Goal: Task Accomplishment & Management: Use online tool/utility

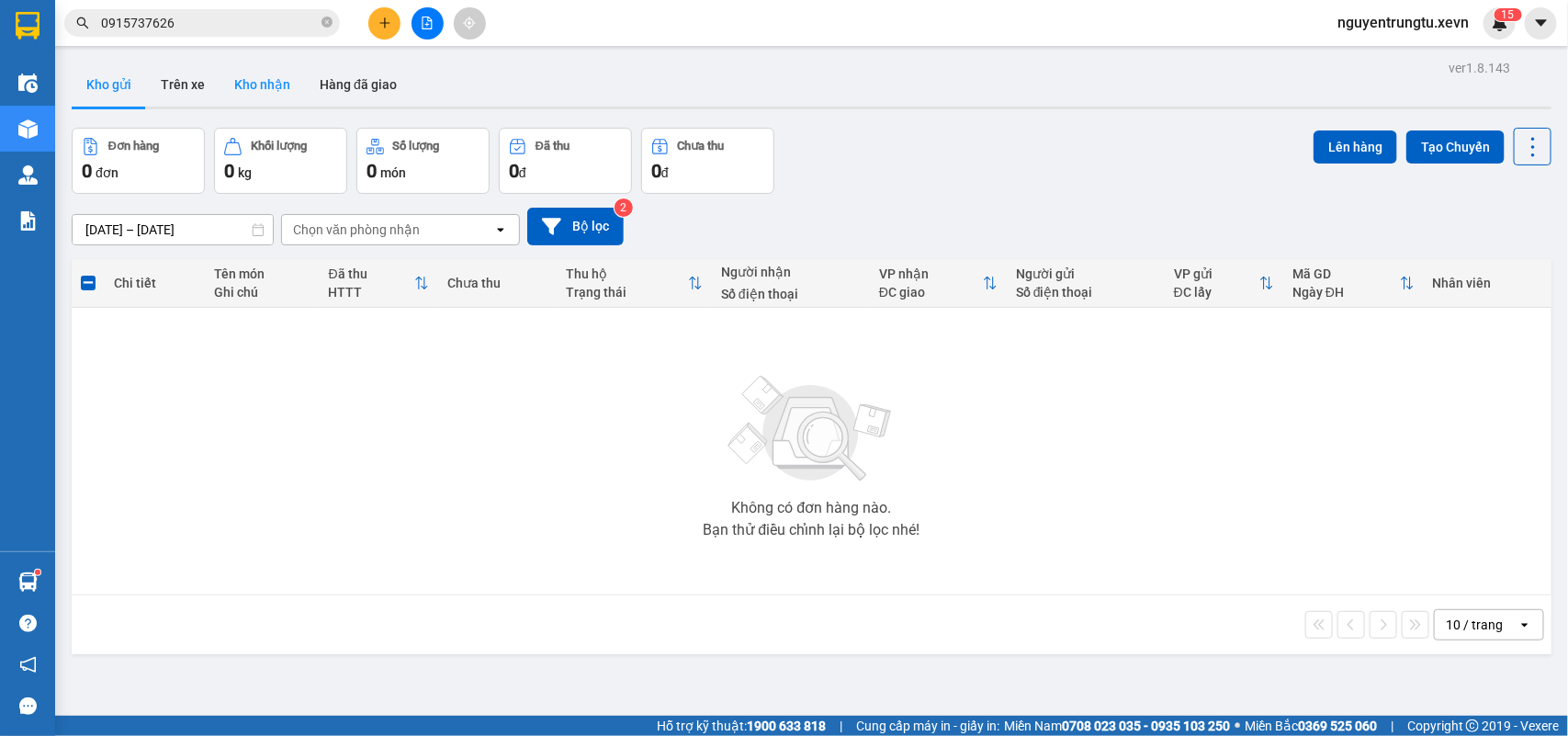
click at [259, 74] on button "Kho nhận" at bounding box center [262, 84] width 85 height 44
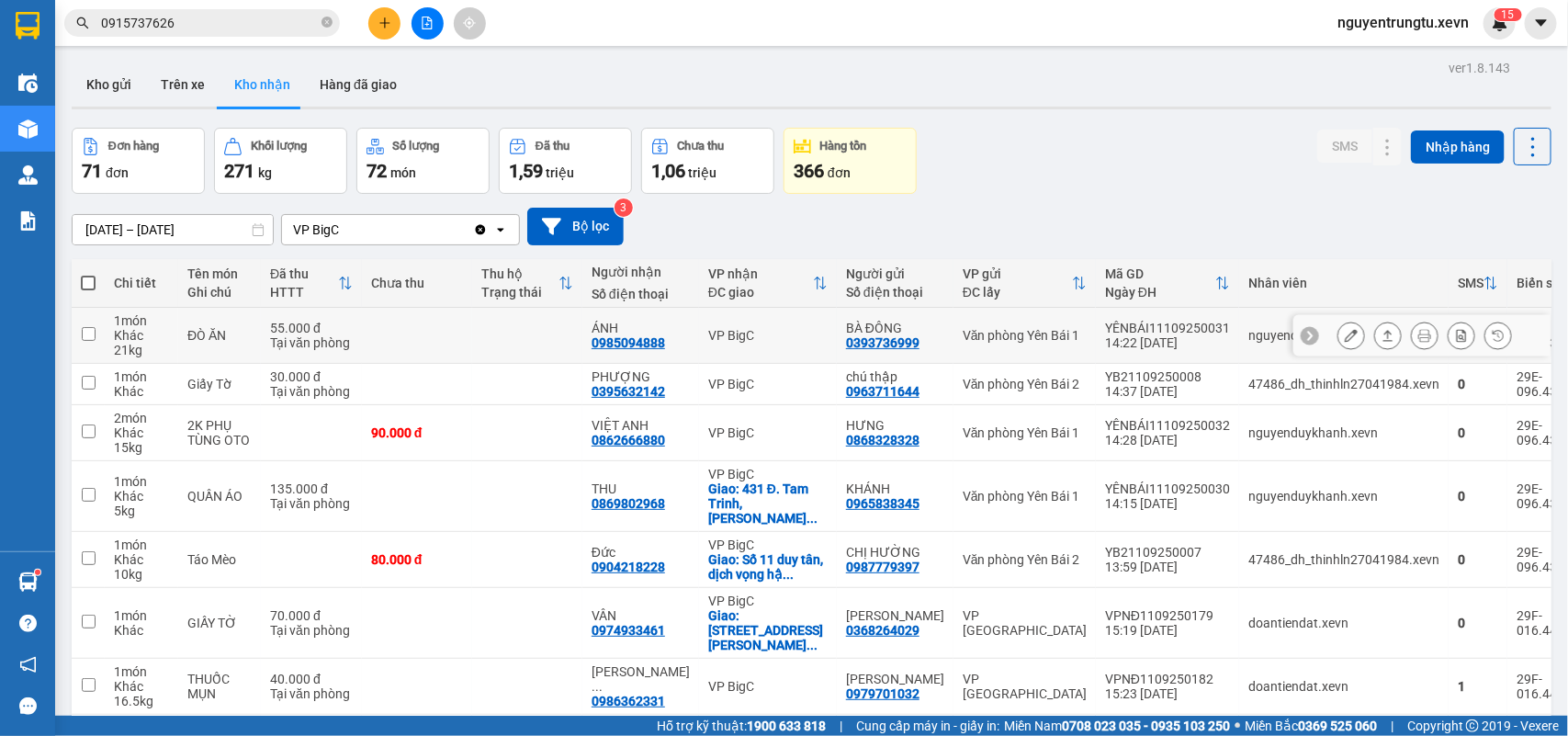
click at [1042, 338] on div "Văn phòng Yên Bái 1" at bounding box center [1025, 335] width 124 height 14
checkbox input "true"
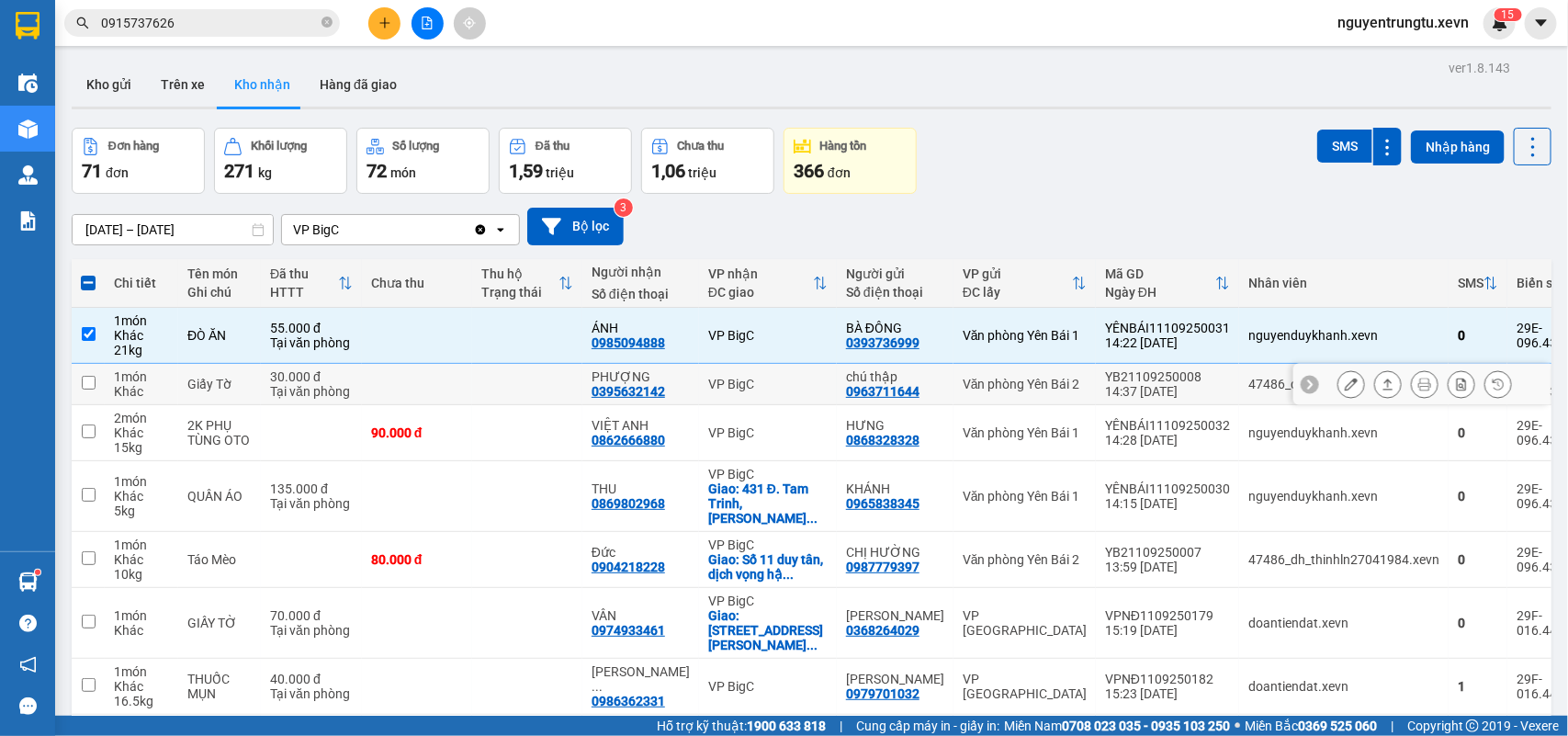
click at [1054, 391] on td "Văn phòng Yên Bái 2" at bounding box center [1024, 383] width 142 height 41
checkbox input "true"
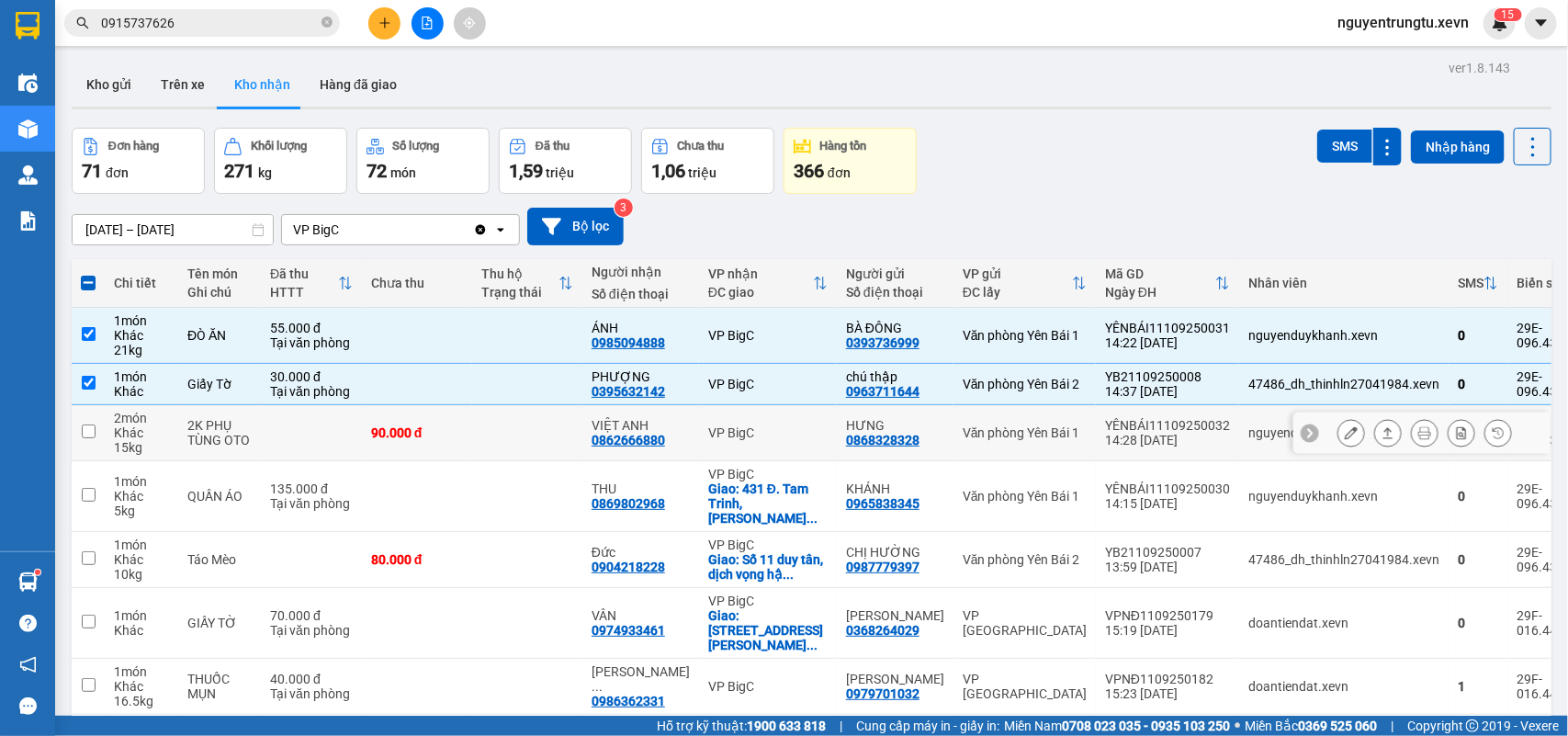
click at [1096, 442] on td "YÊNBÁI11109250032 14:28 [DATE]" at bounding box center [1167, 433] width 143 height 56
checkbox input "true"
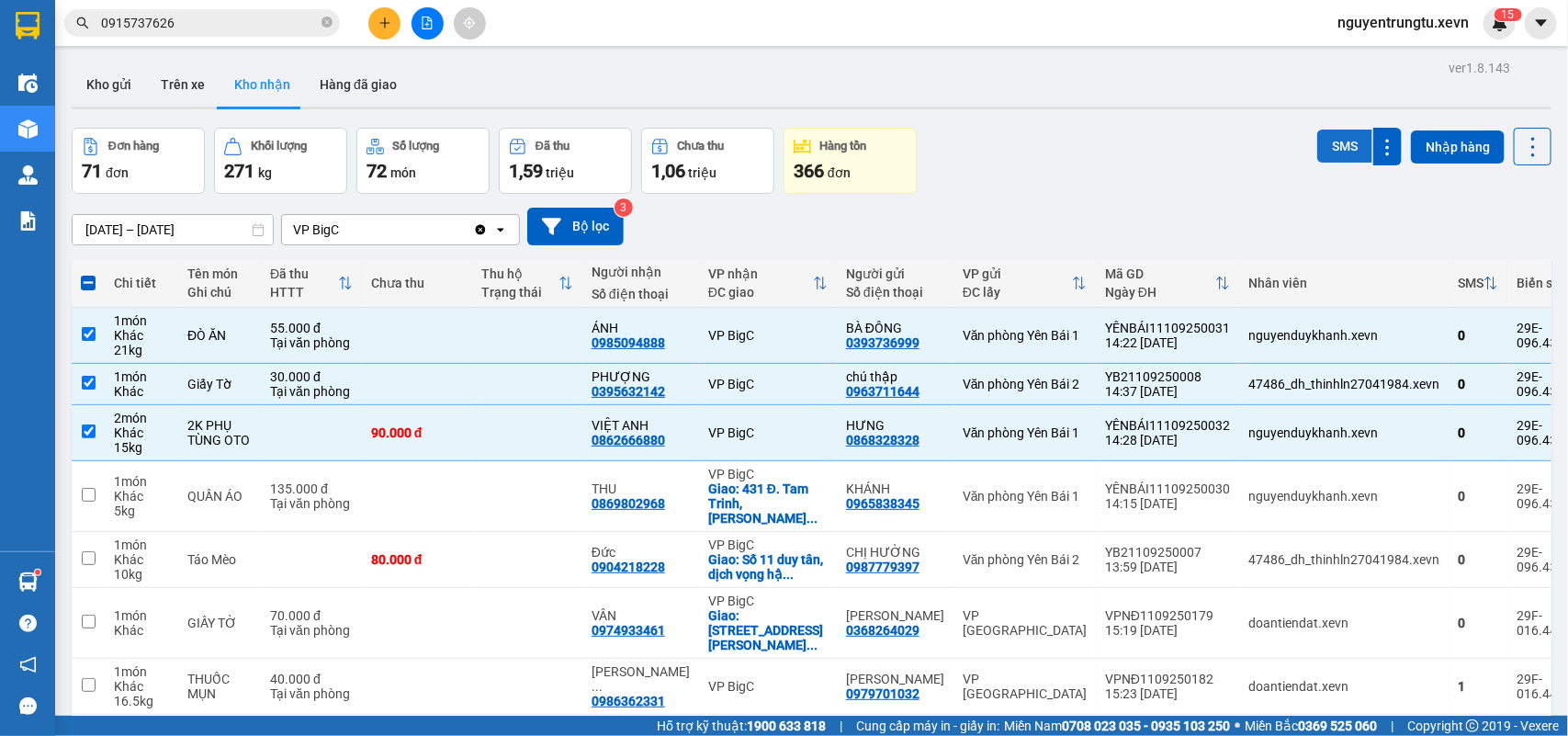
click at [1328, 148] on button "SMS" at bounding box center [1345, 145] width 55 height 33
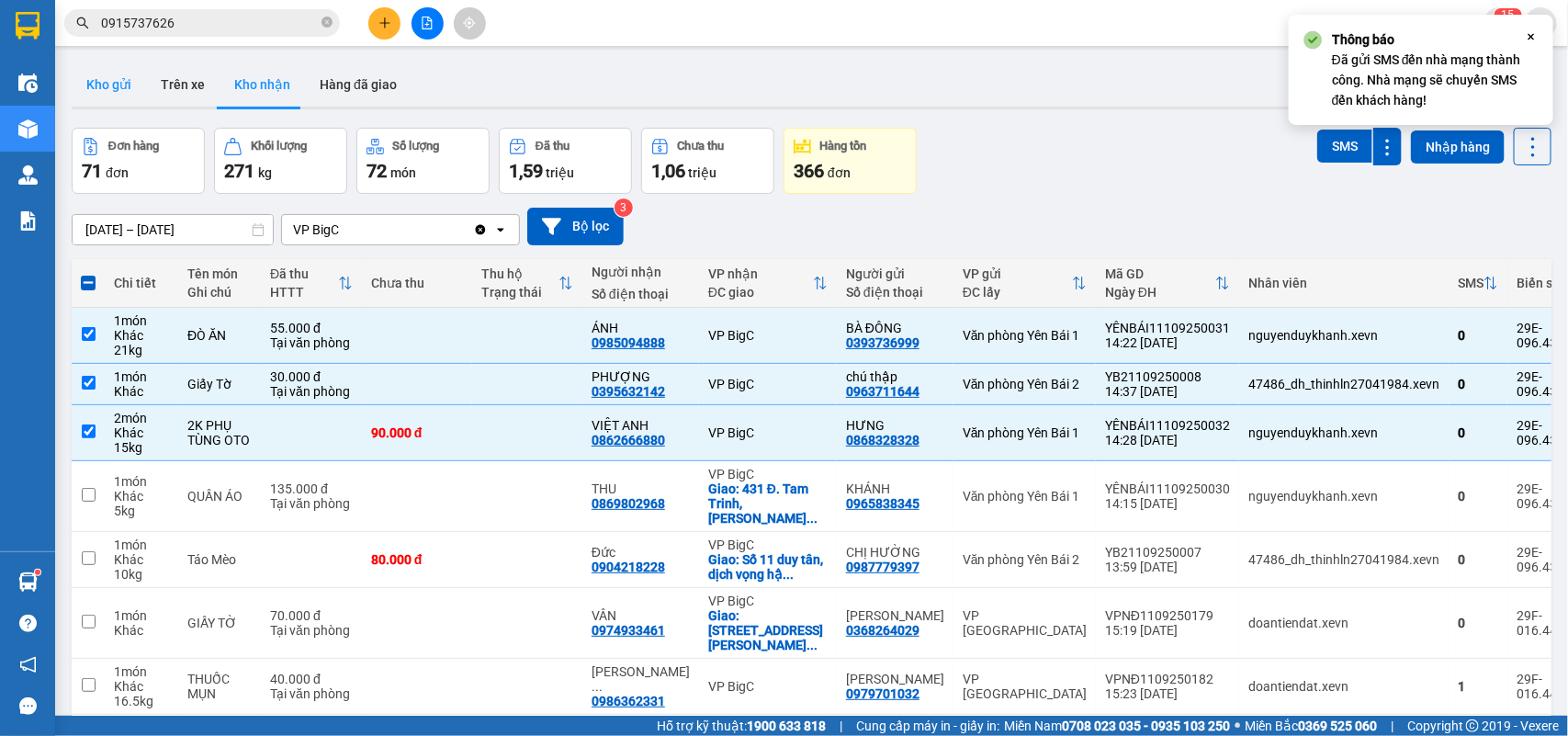
click at [111, 81] on button "Kho gửi" at bounding box center [109, 84] width 75 height 44
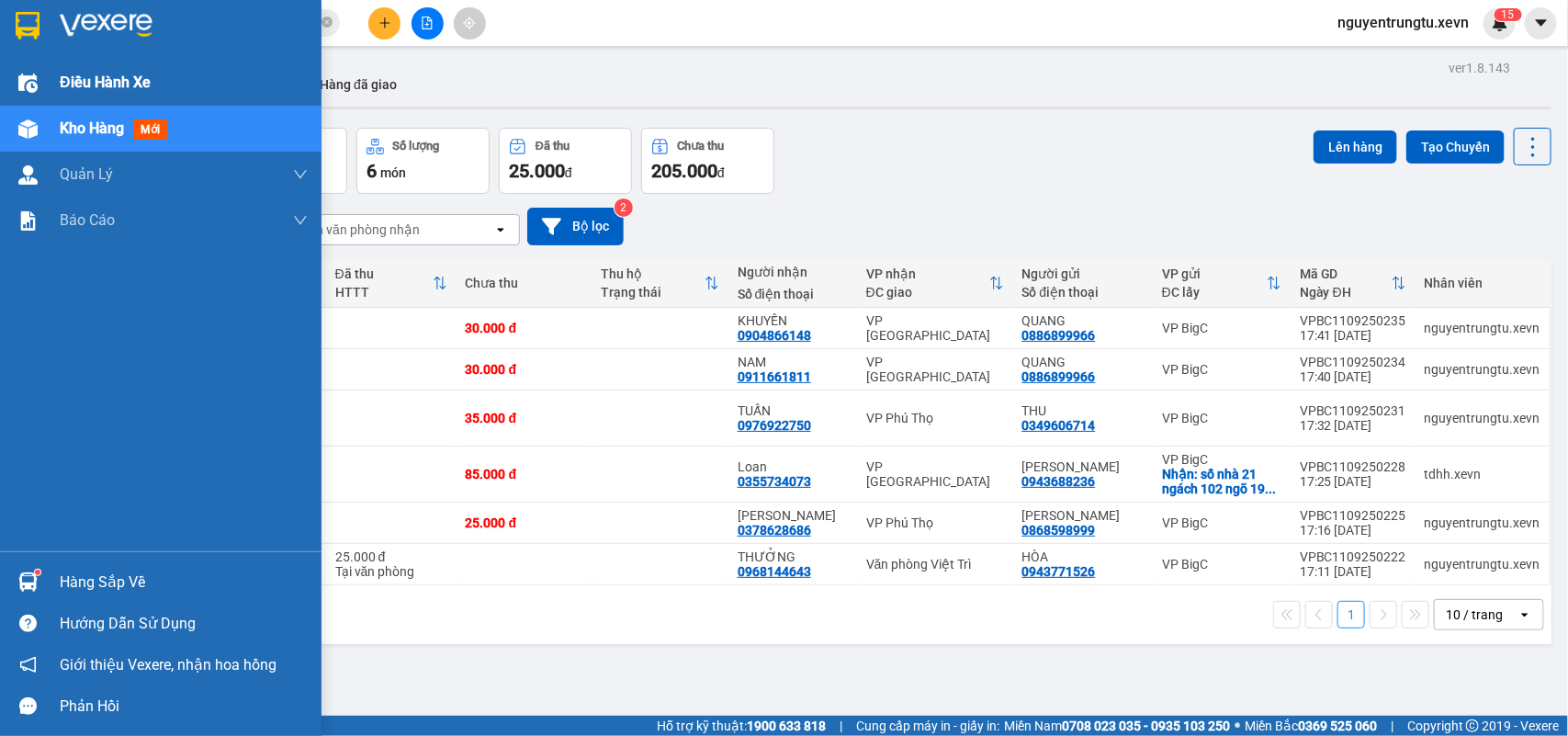
click at [28, 80] on img at bounding box center [28, 83] width 19 height 19
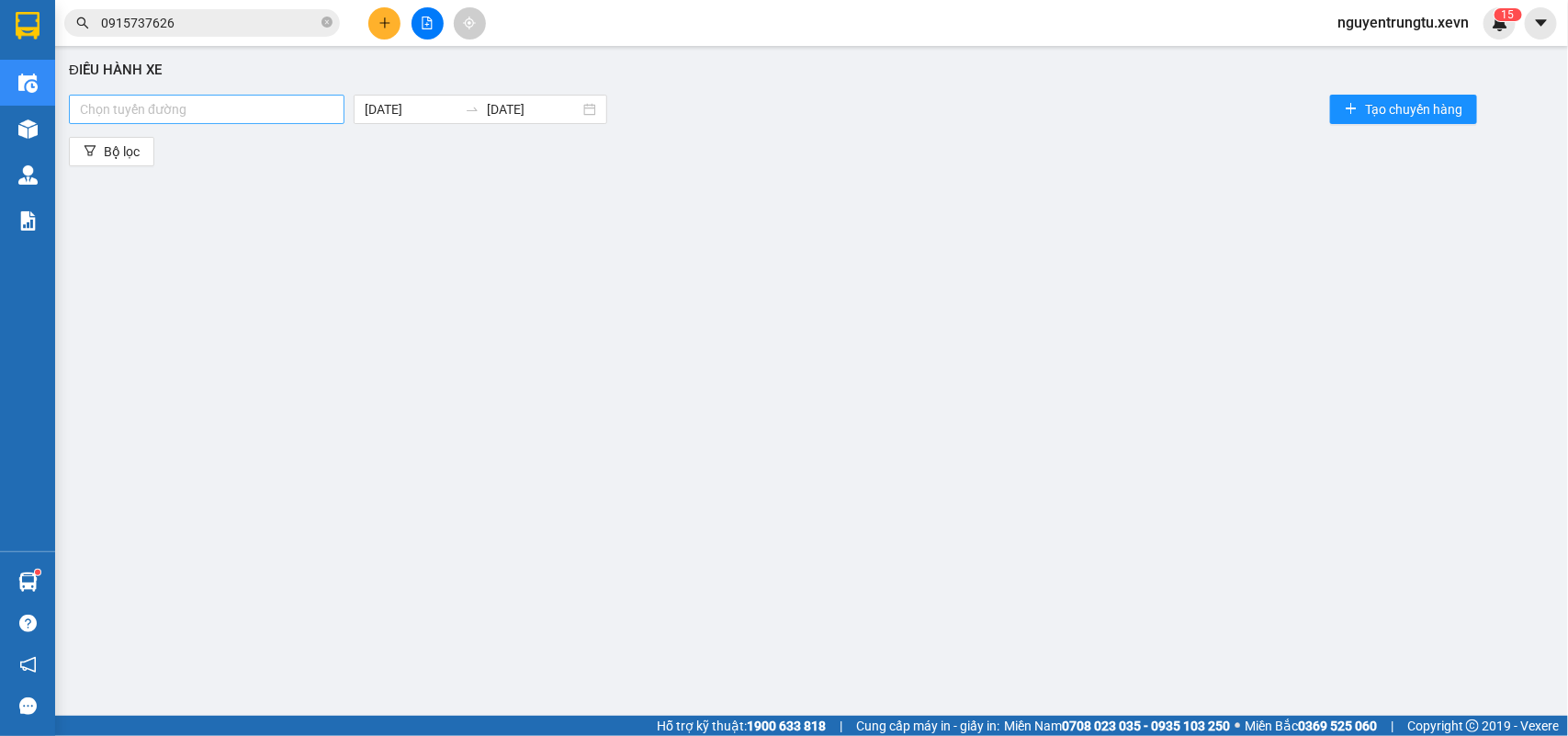
click at [246, 95] on div "Chọn tuyến đường" at bounding box center [207, 109] width 275 height 30
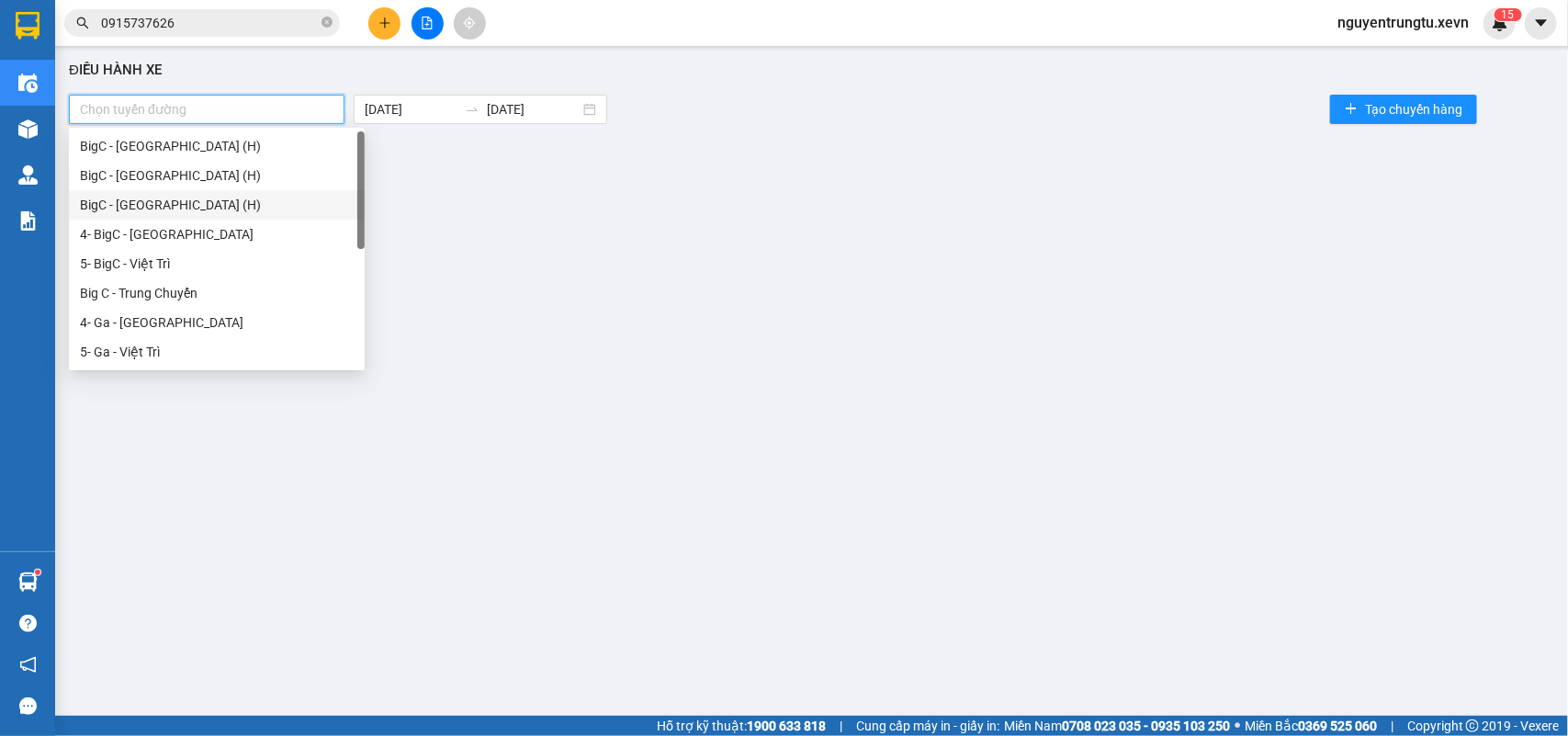
click at [176, 199] on div "BigC - [GEOGRAPHIC_DATA] (H)" at bounding box center [217, 205] width 273 height 20
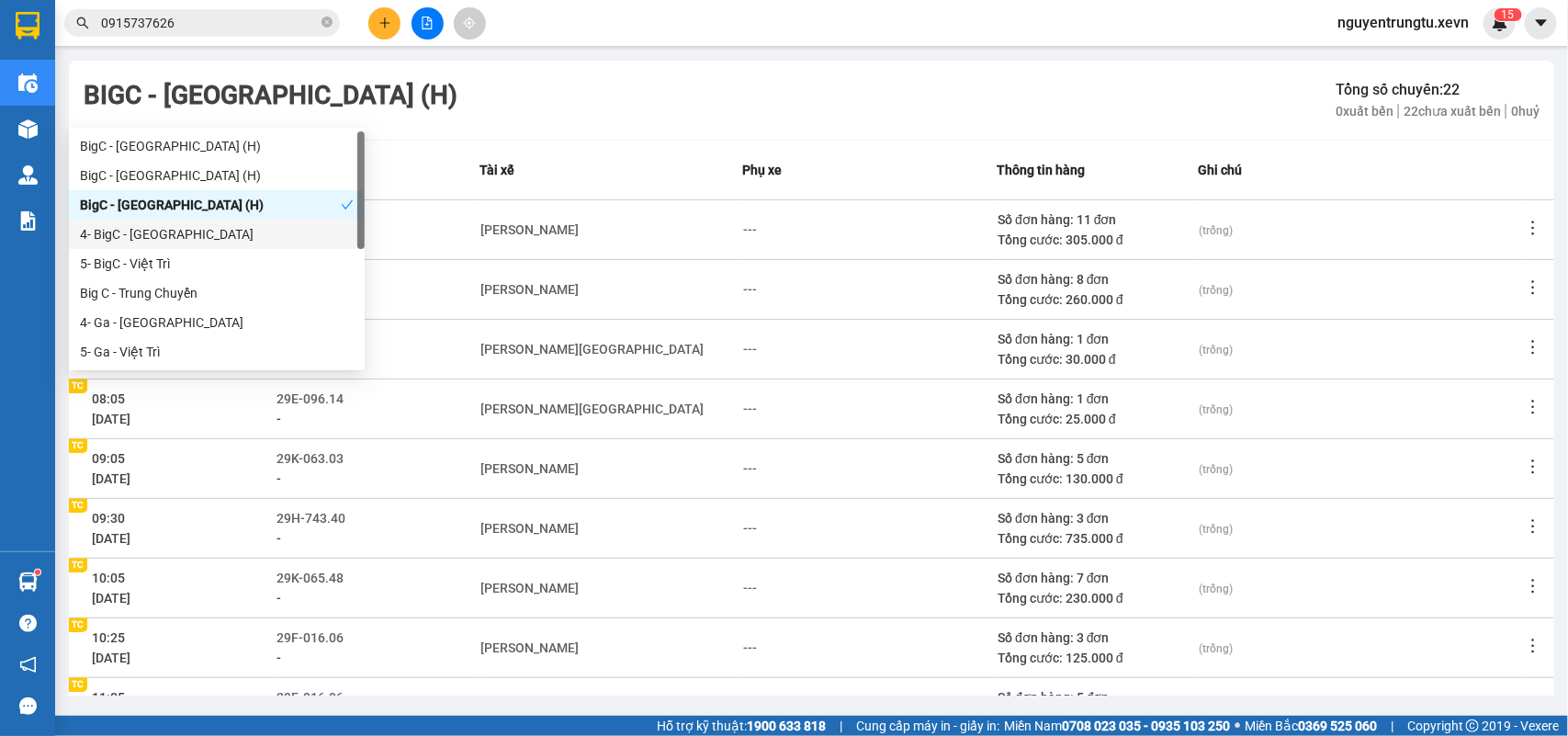
scroll to position [291, 0]
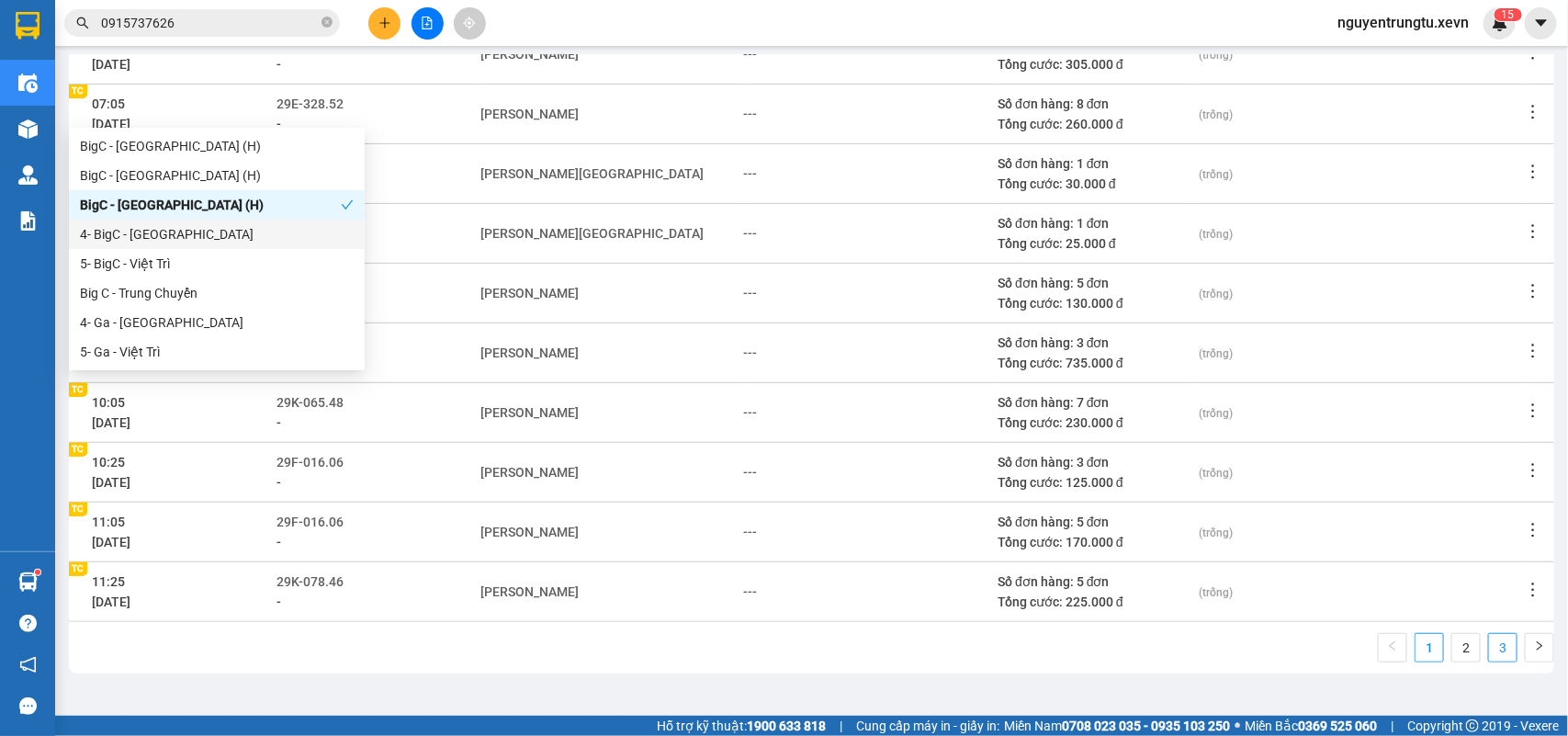
click at [1489, 641] on link "3" at bounding box center [1502, 647] width 28 height 28
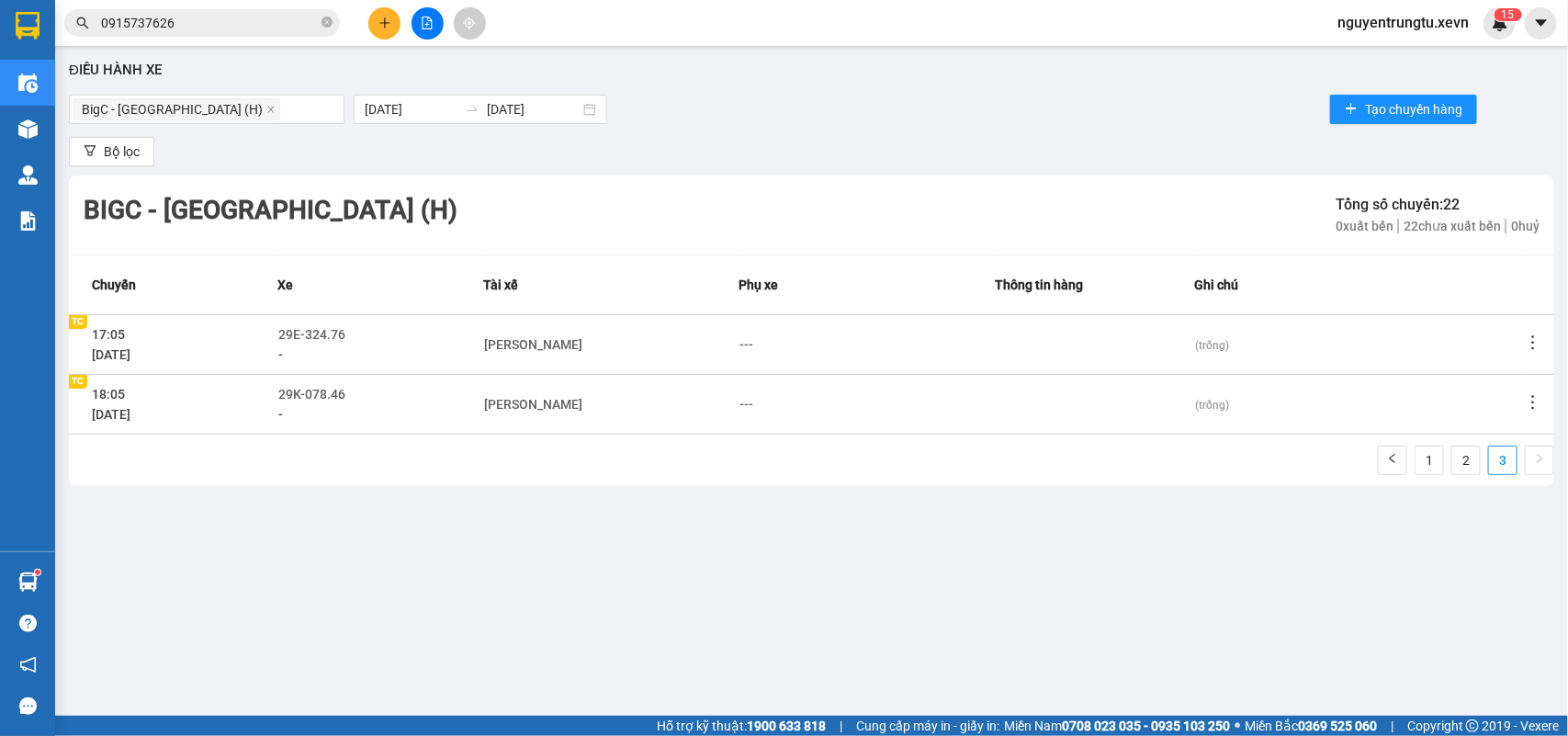
scroll to position [0, 0]
click at [345, 390] on span "29K-078.46" at bounding box center [312, 393] width 67 height 14
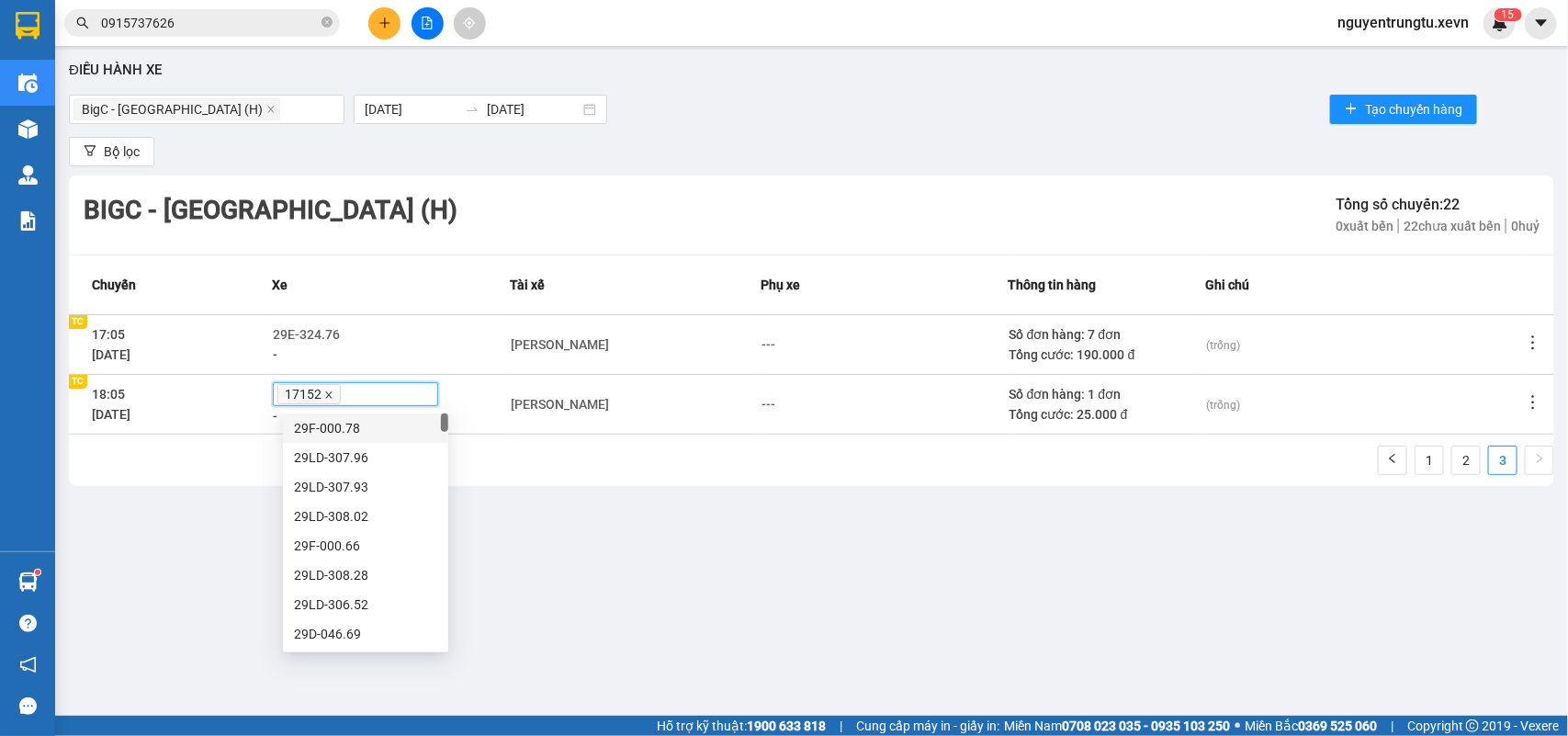
click at [334, 398] on icon "close" at bounding box center [329, 395] width 10 height 10
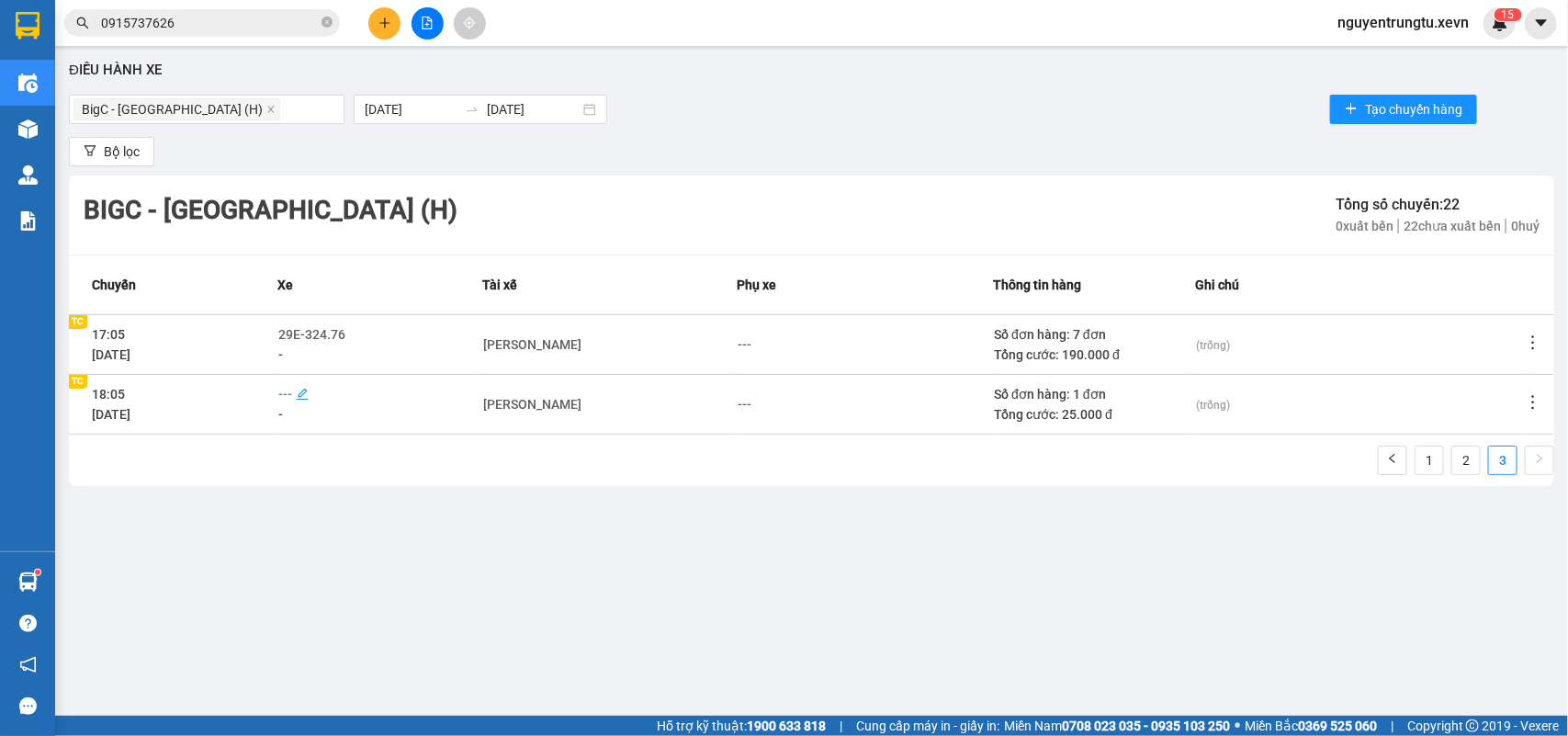
click at [292, 393] on span "---" at bounding box center [285, 393] width 13 height 14
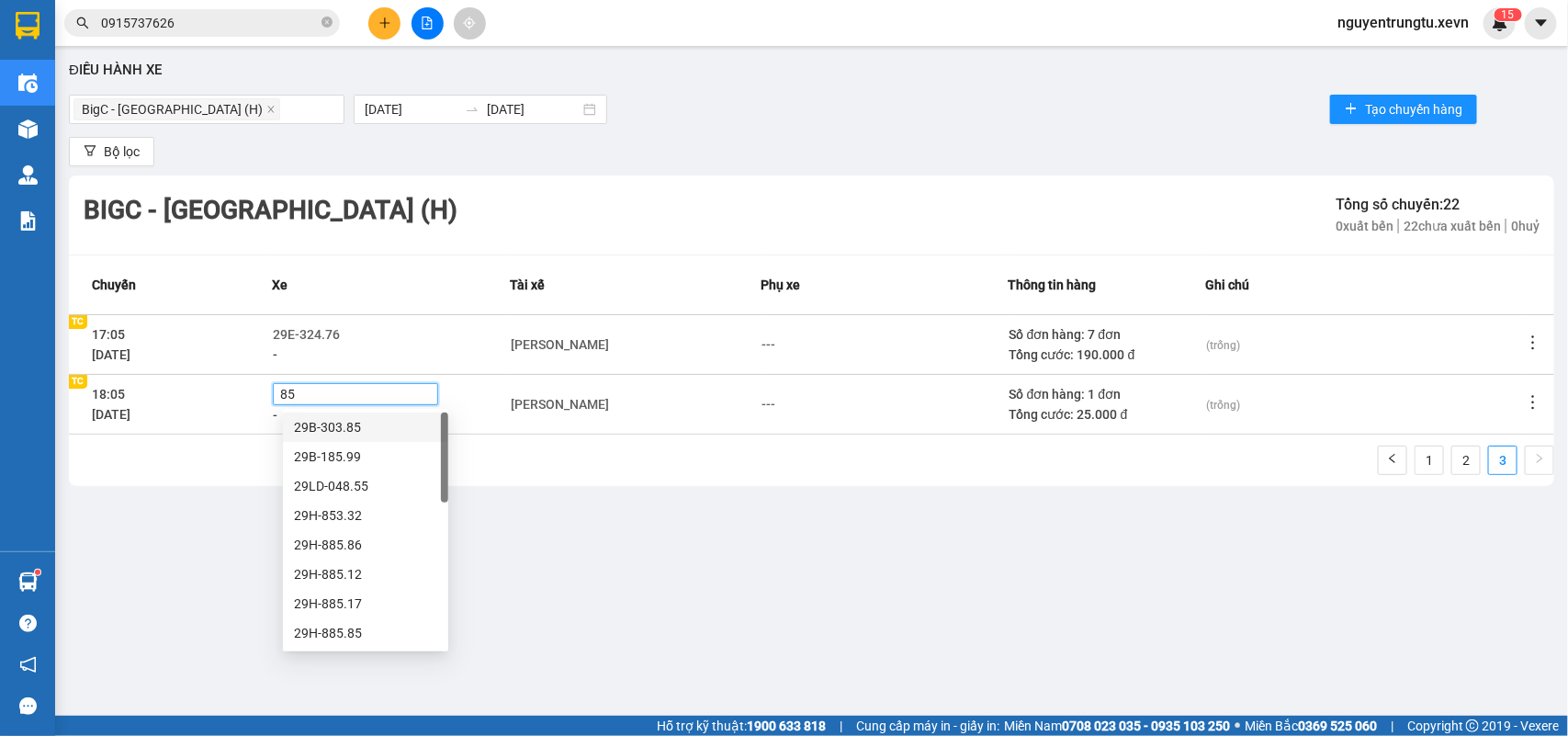
type input "852"
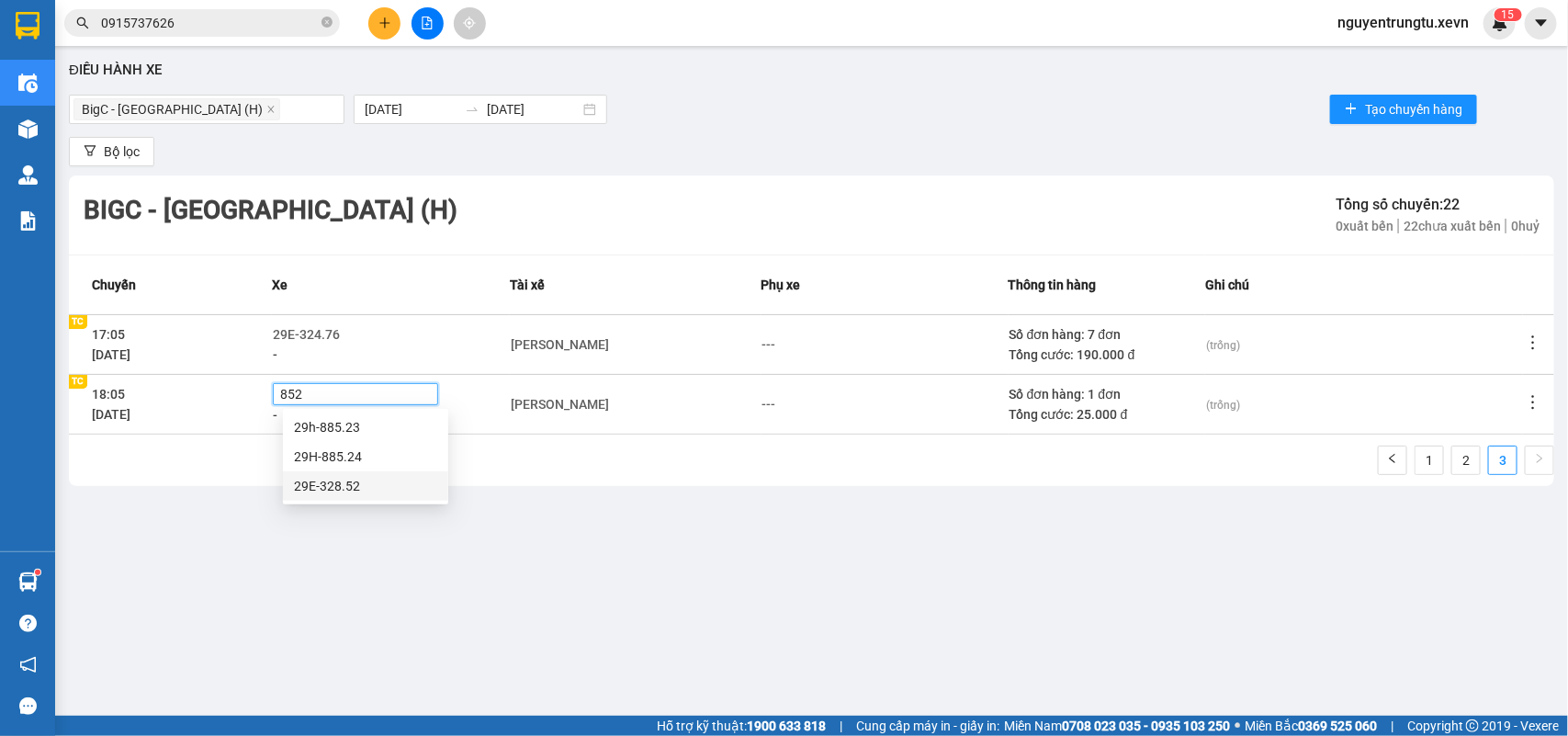
click at [354, 487] on div "29E-328.52" at bounding box center [365, 486] width 143 height 20
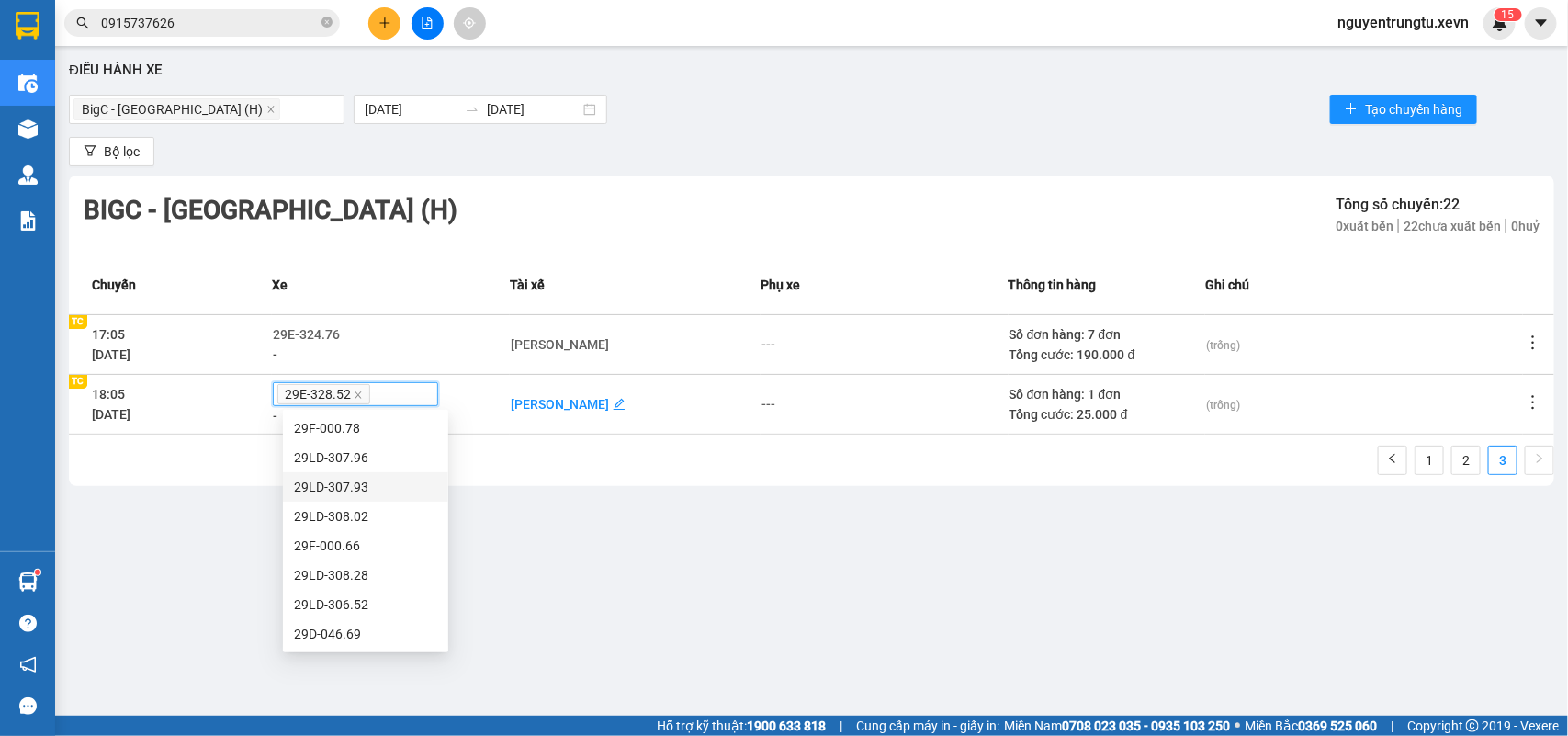
click at [585, 402] on div "[PERSON_NAME]" at bounding box center [559, 403] width 98 height 20
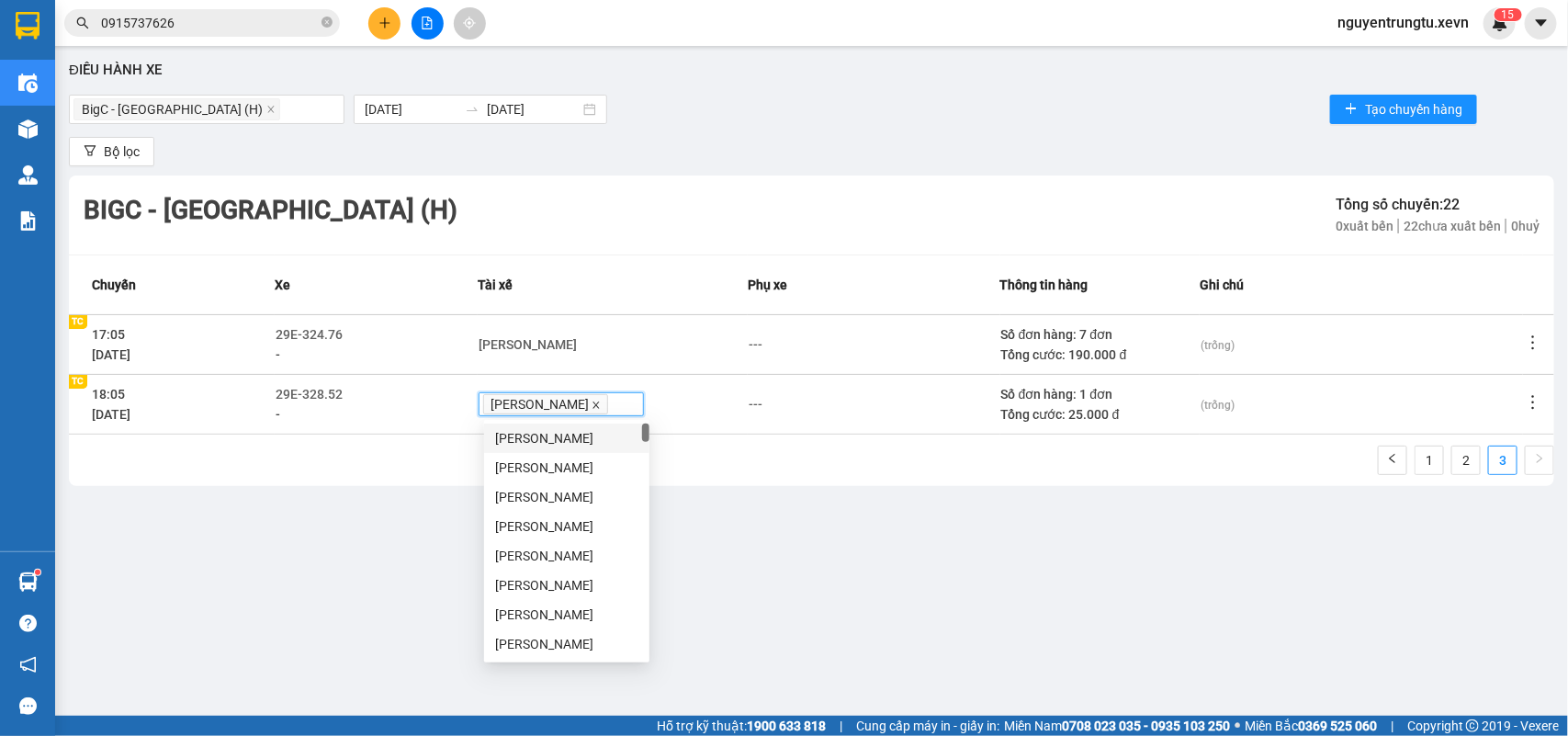
click at [594, 405] on icon "close" at bounding box center [597, 404] width 7 height 7
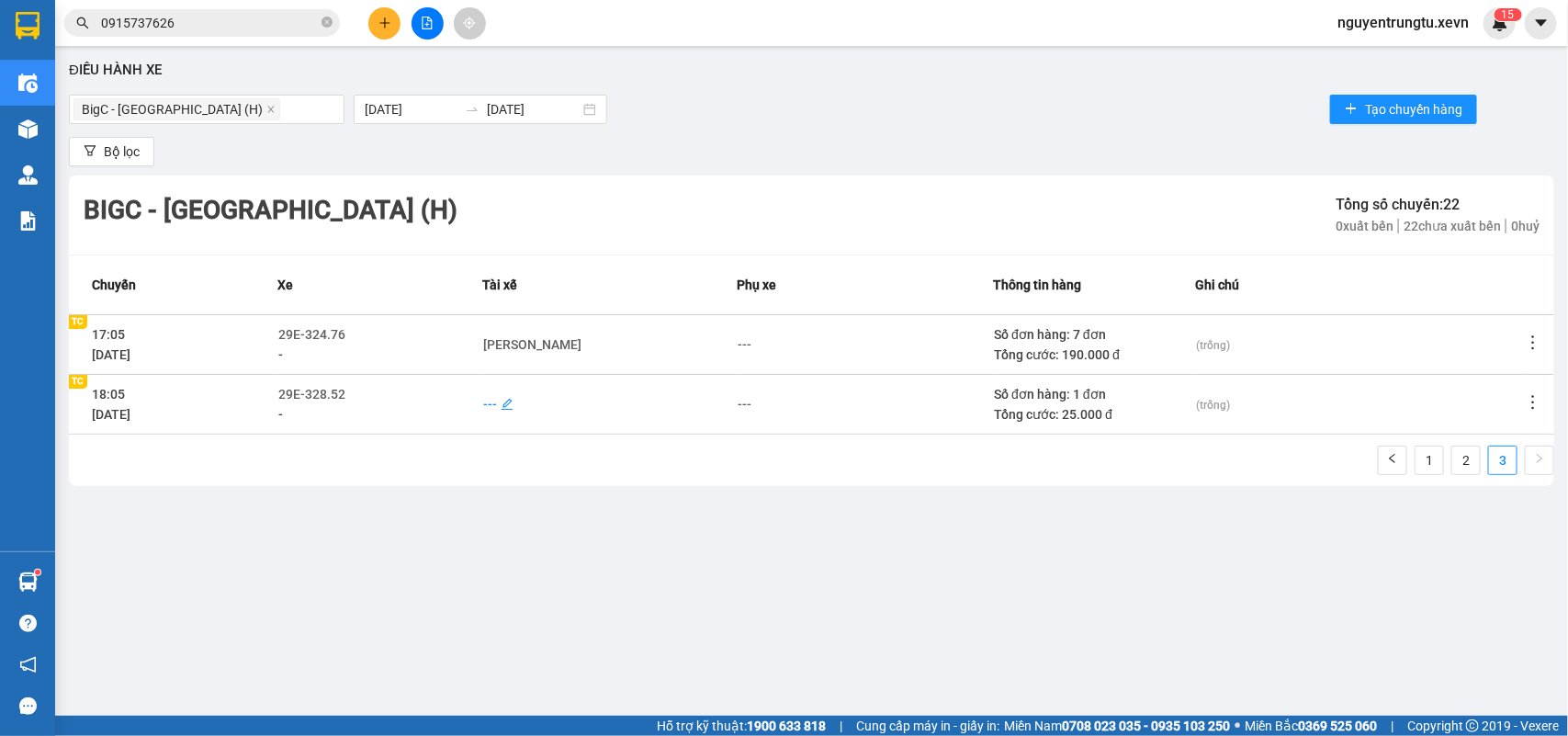
click at [497, 400] on div "---" at bounding box center [490, 403] width 13 height 20
click at [517, 397] on input "văn diện" at bounding box center [513, 403] width 55 height 14
type input "văn diện"
click at [498, 430] on div "[PERSON_NAME]" at bounding box center [567, 437] width 143 height 20
click at [360, 553] on div "Điều hành xe BigC - [GEOGRAPHIC_DATA] (H) [DATE] [DATE] Tạo chuyến hàng Bộ lọc …" at bounding box center [811, 376] width 1494 height 640
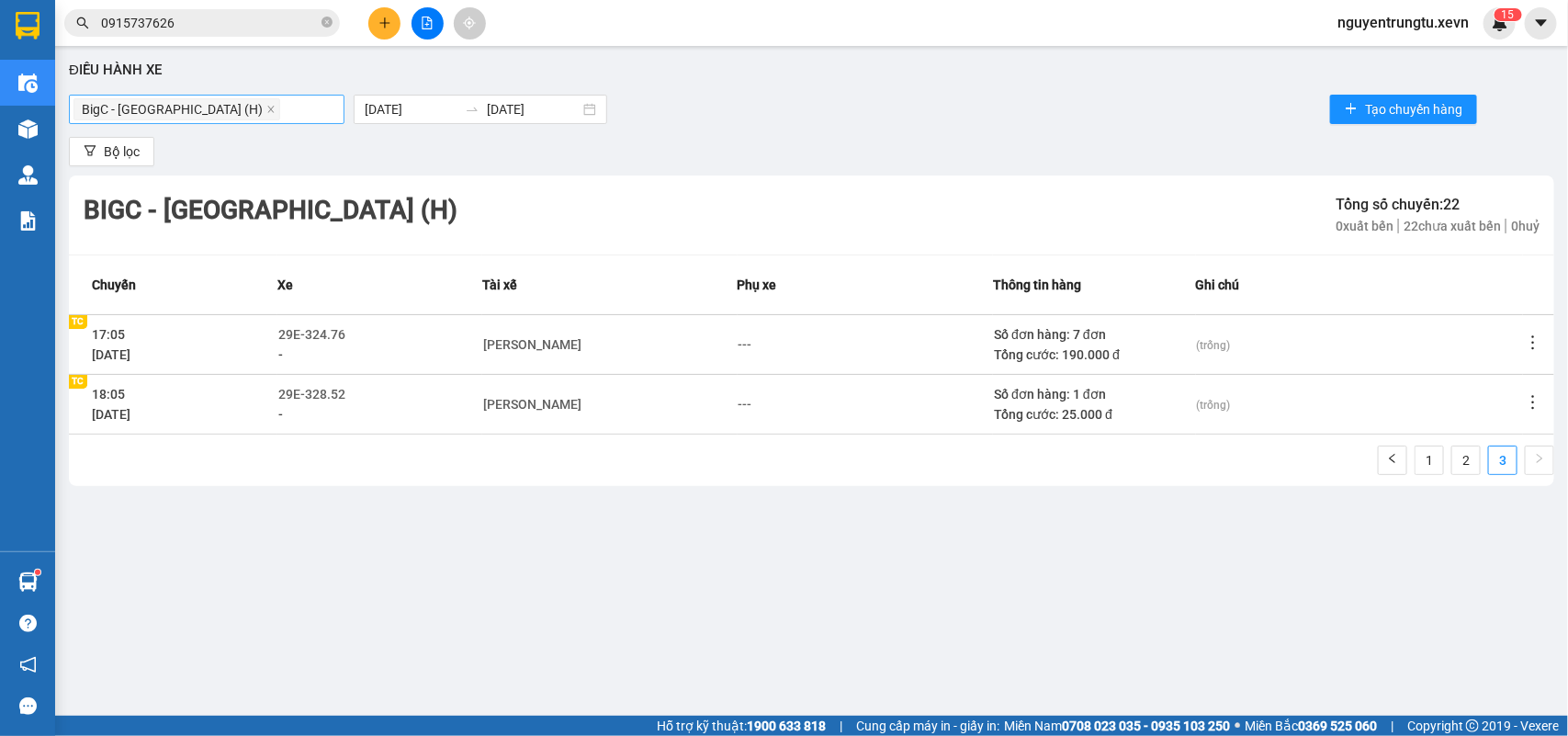
drag, startPoint x: 208, startPoint y: 106, endPoint x: 181, endPoint y: 113, distance: 27.9
click at [267, 106] on icon "close" at bounding box center [272, 110] width 10 height 10
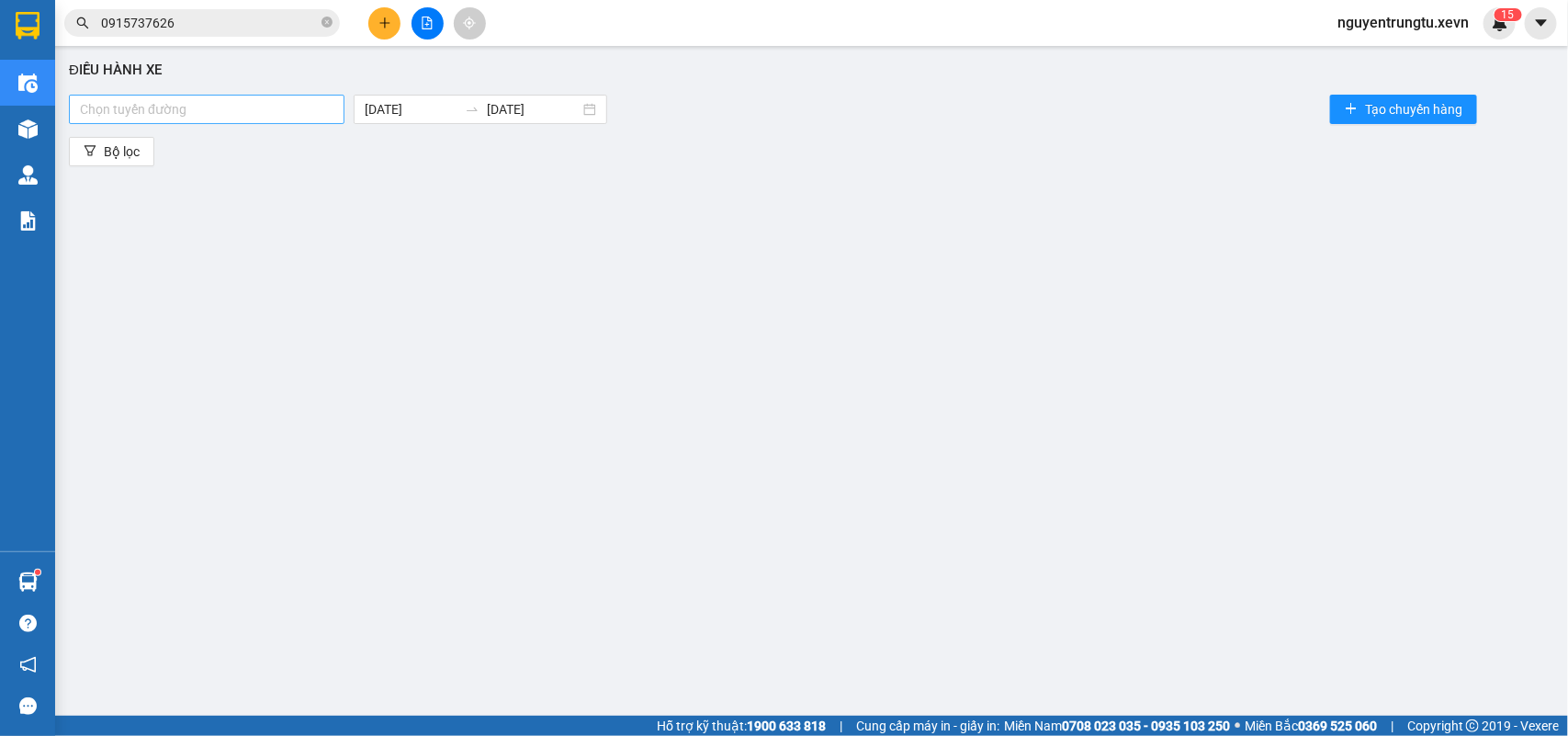
click at [166, 111] on div at bounding box center [207, 109] width 267 height 22
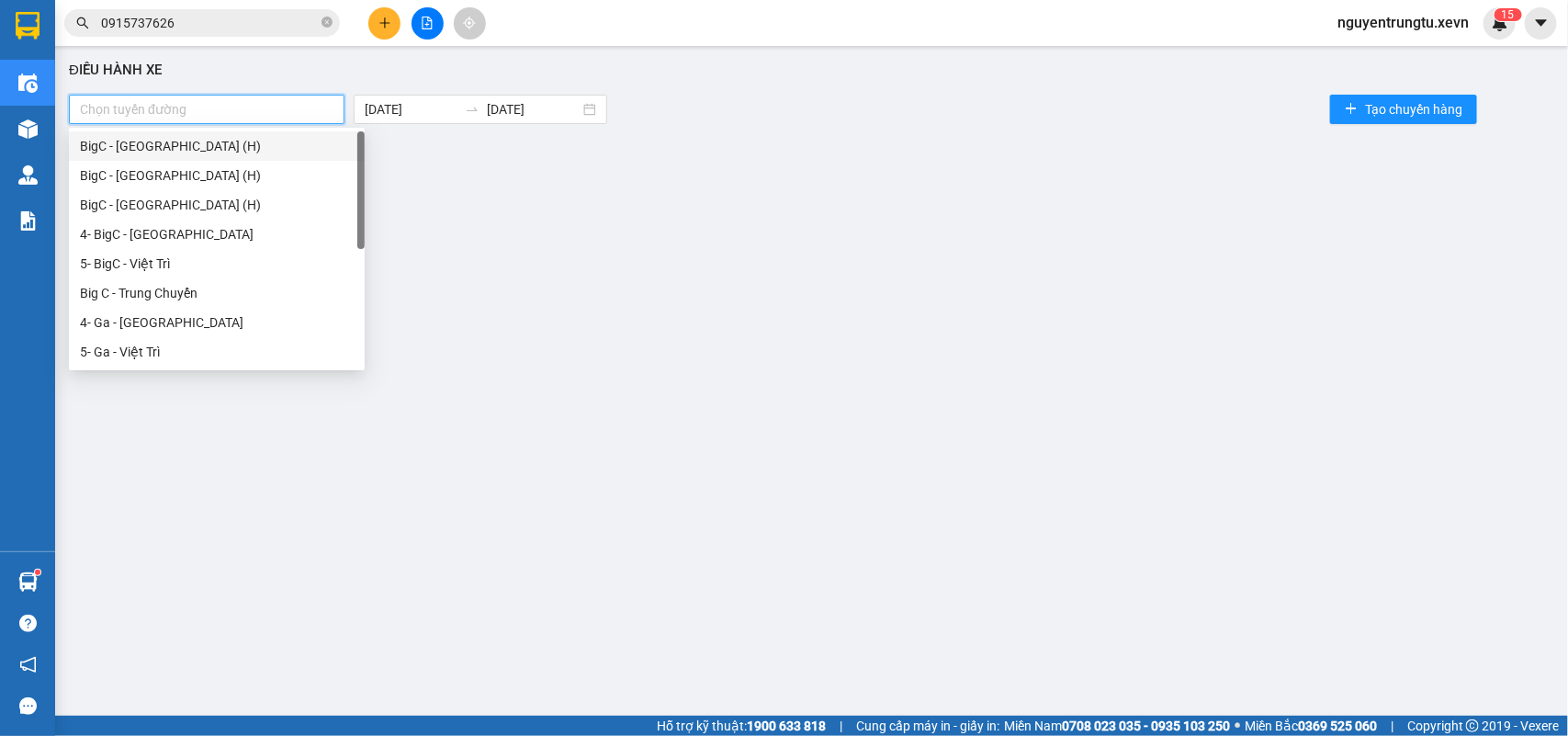
click at [163, 142] on div "BigC - [GEOGRAPHIC_DATA] (H)" at bounding box center [217, 145] width 273 height 20
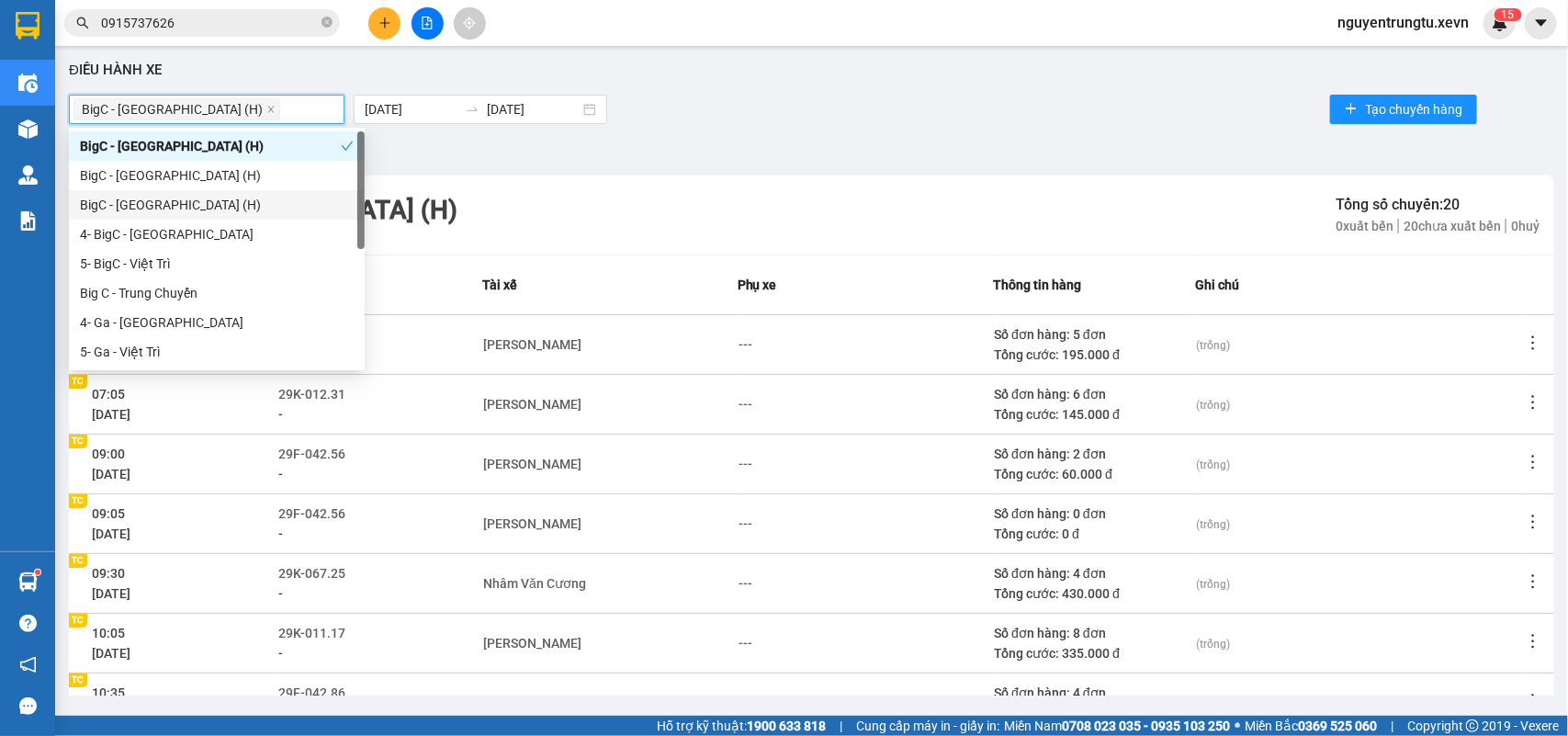
scroll to position [291, 0]
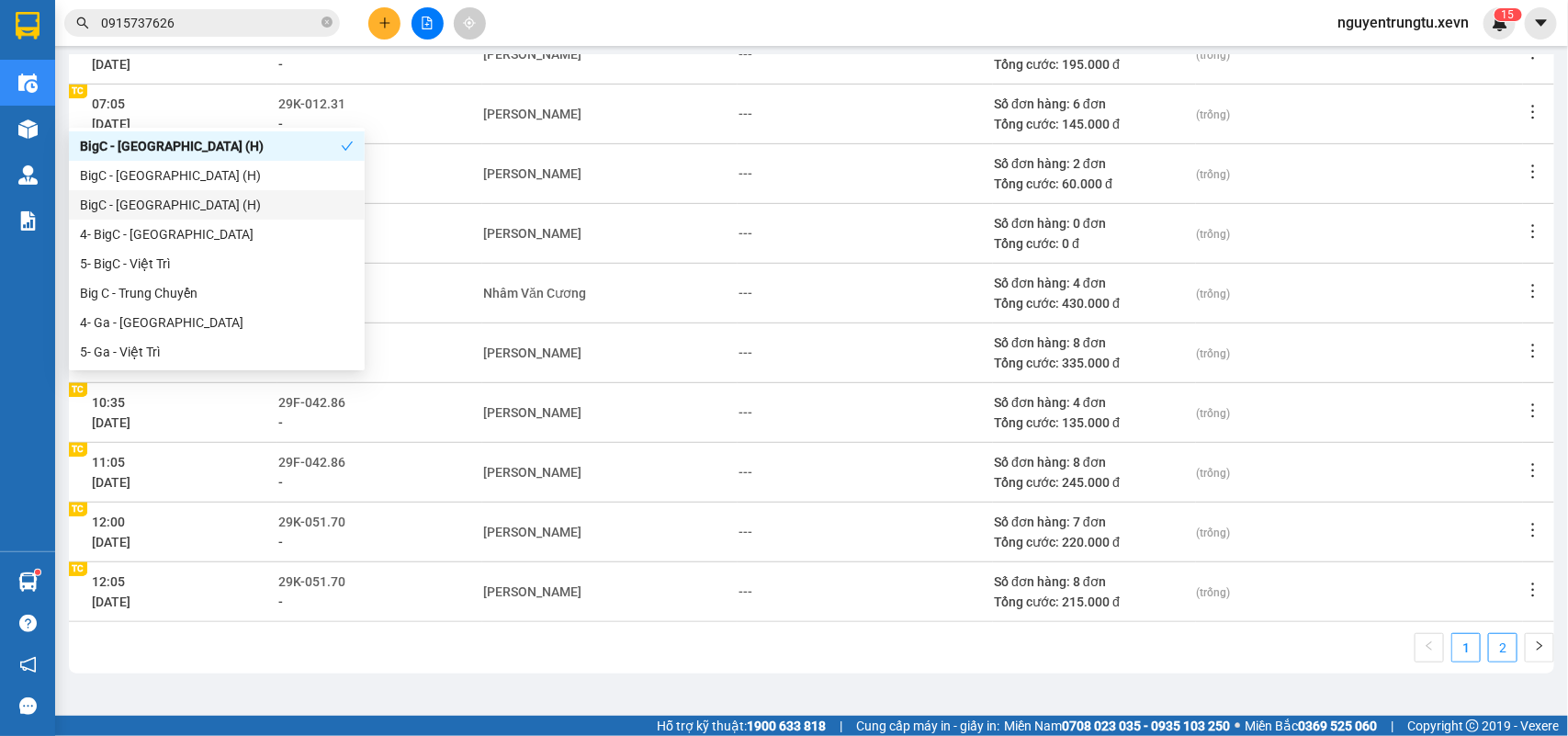
click at [1489, 641] on link "2" at bounding box center [1502, 647] width 28 height 28
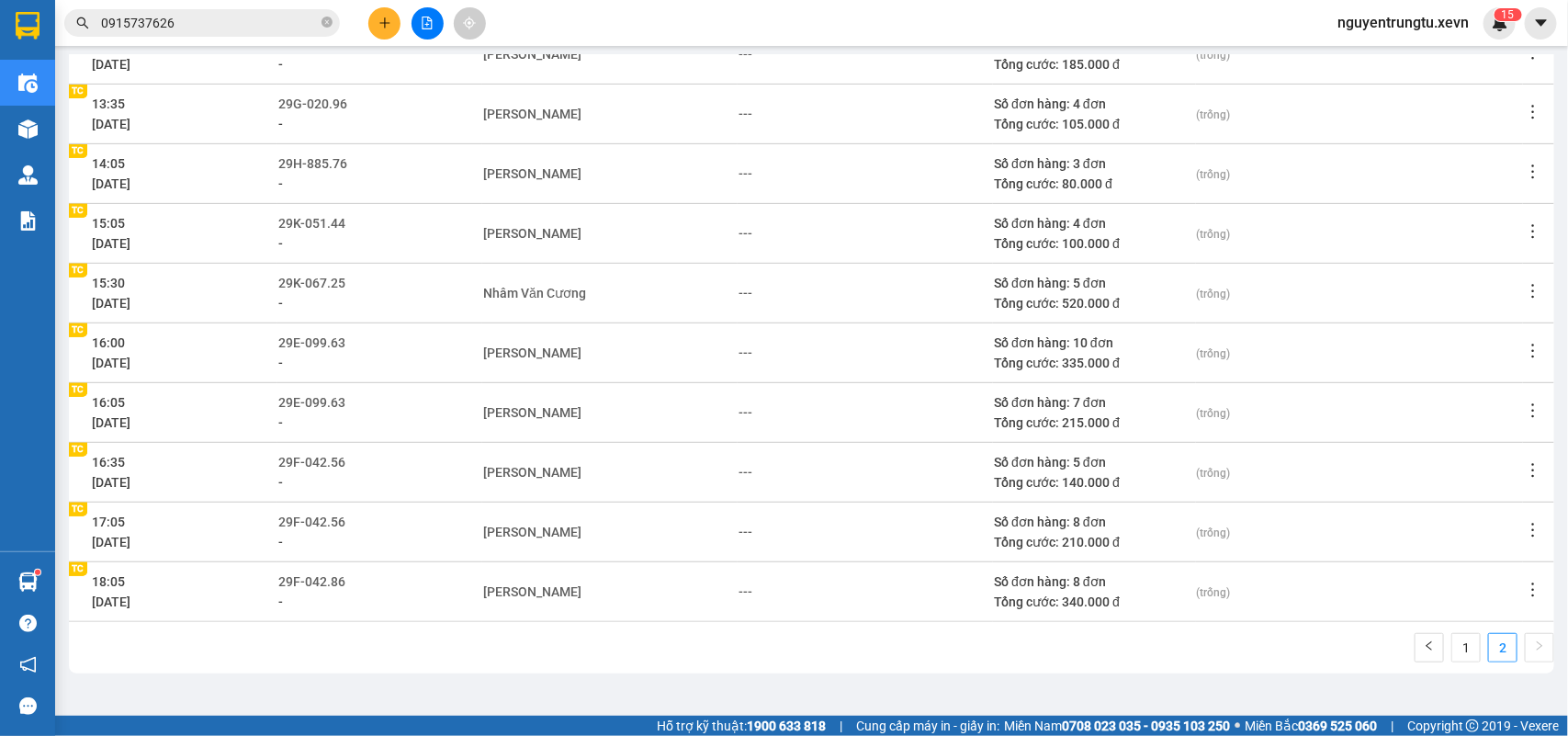
click at [354, 581] on icon "edit" at bounding box center [355, 580] width 12 height 12
click at [345, 578] on span "29F-042.86" at bounding box center [312, 580] width 67 height 14
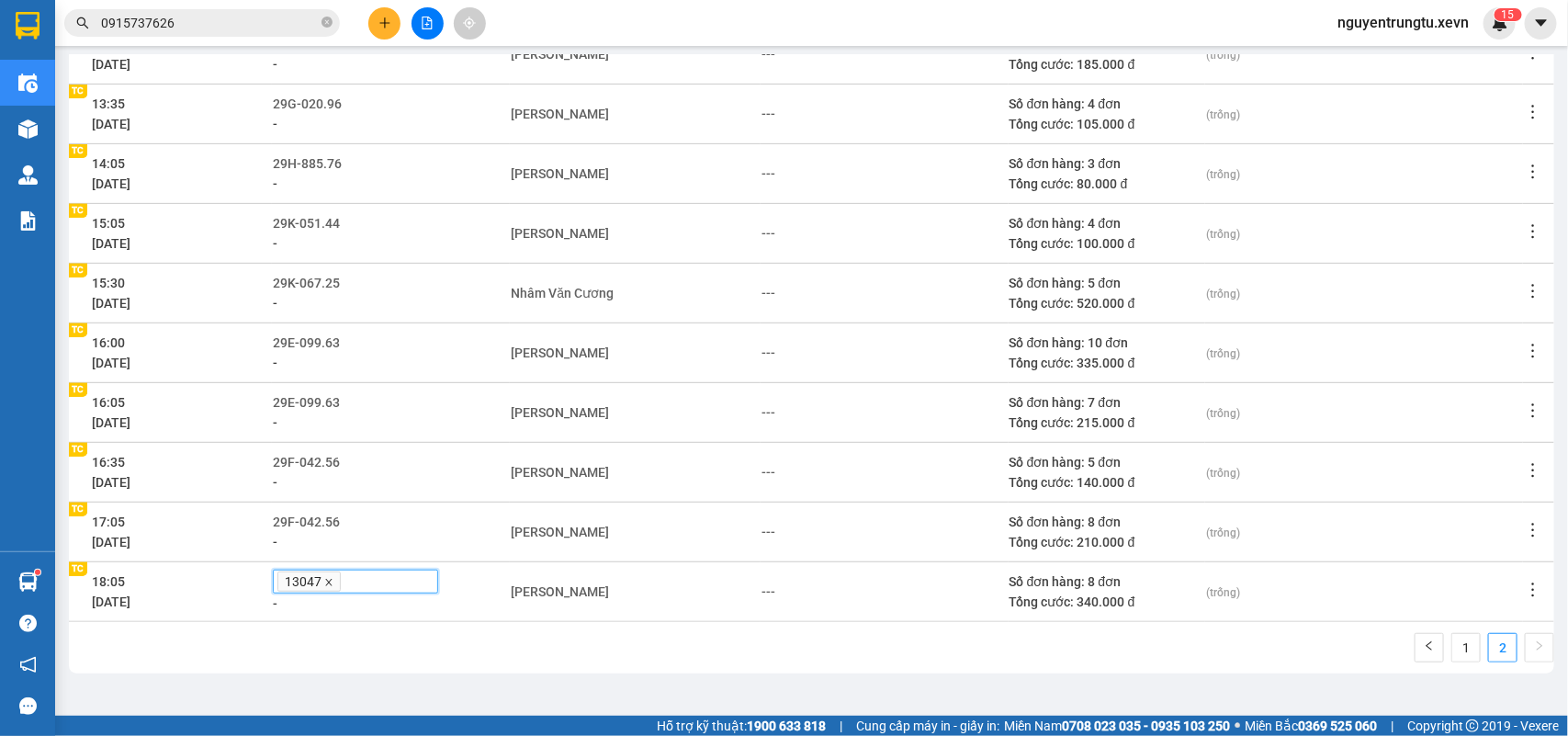
click at [333, 580] on icon "close" at bounding box center [329, 581] width 7 height 7
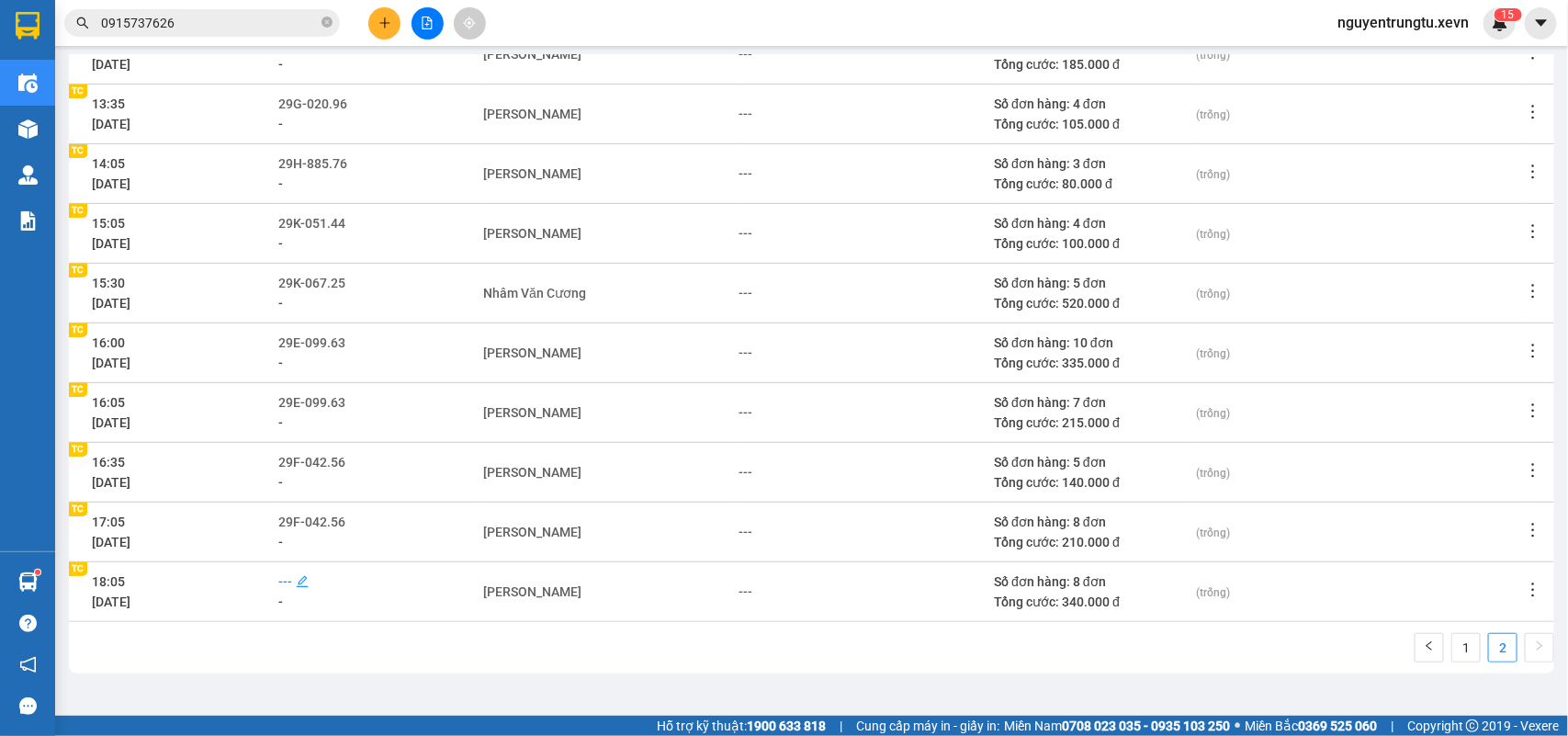
click at [290, 575] on span "---" at bounding box center [285, 580] width 13 height 14
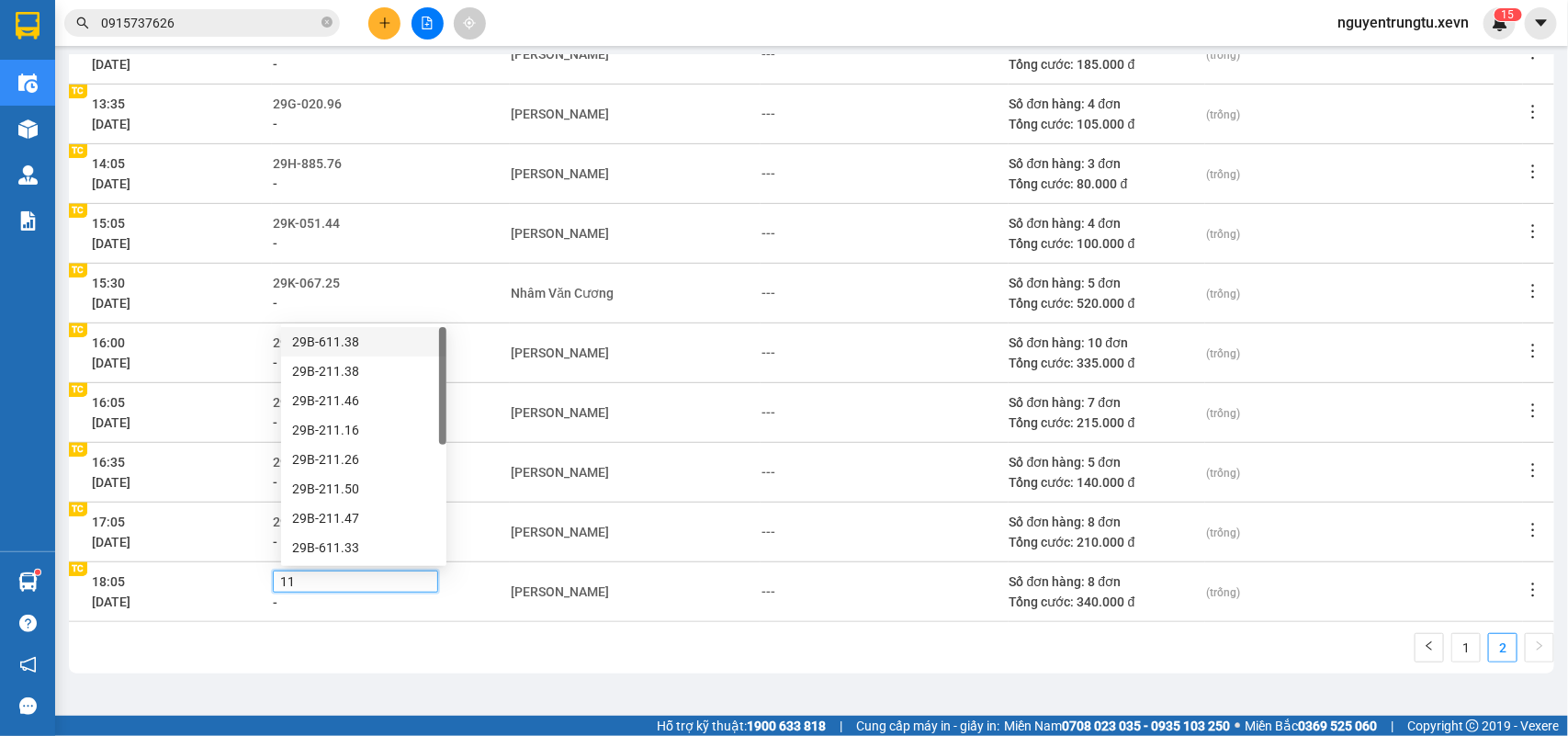
type input "117"
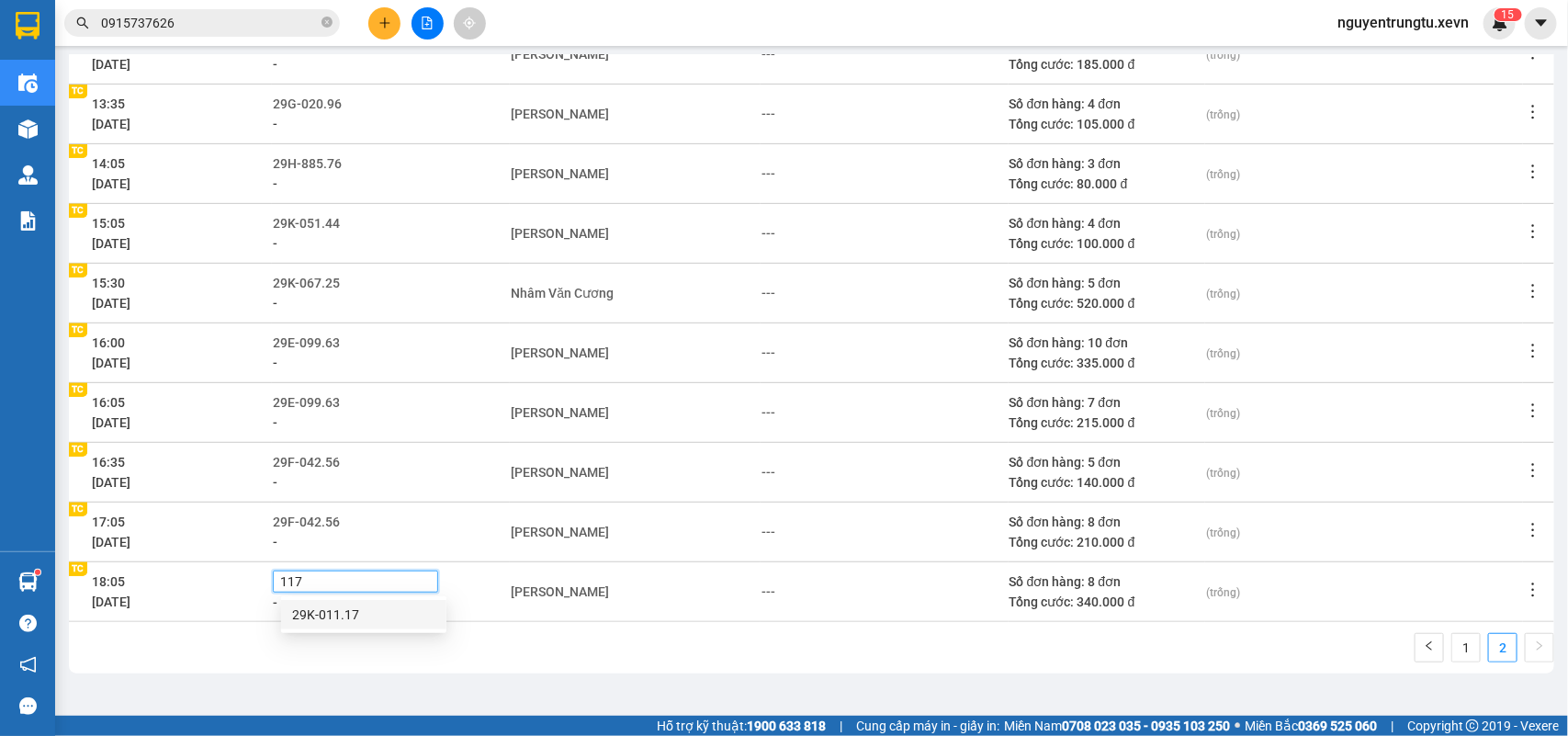
click at [349, 608] on div "29K-011.17" at bounding box center [363, 614] width 143 height 20
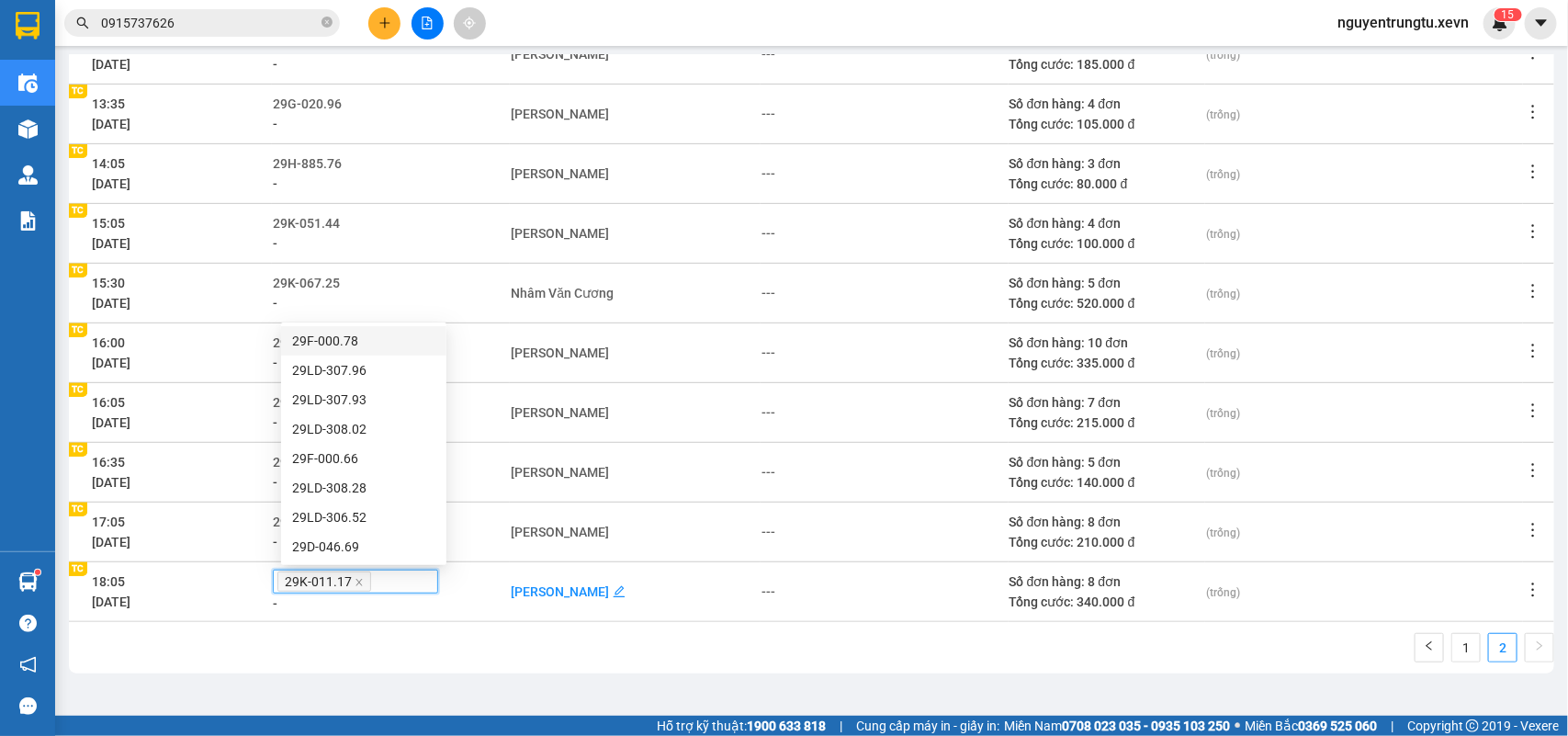
click at [580, 597] on div "[PERSON_NAME]" at bounding box center [559, 591] width 98 height 20
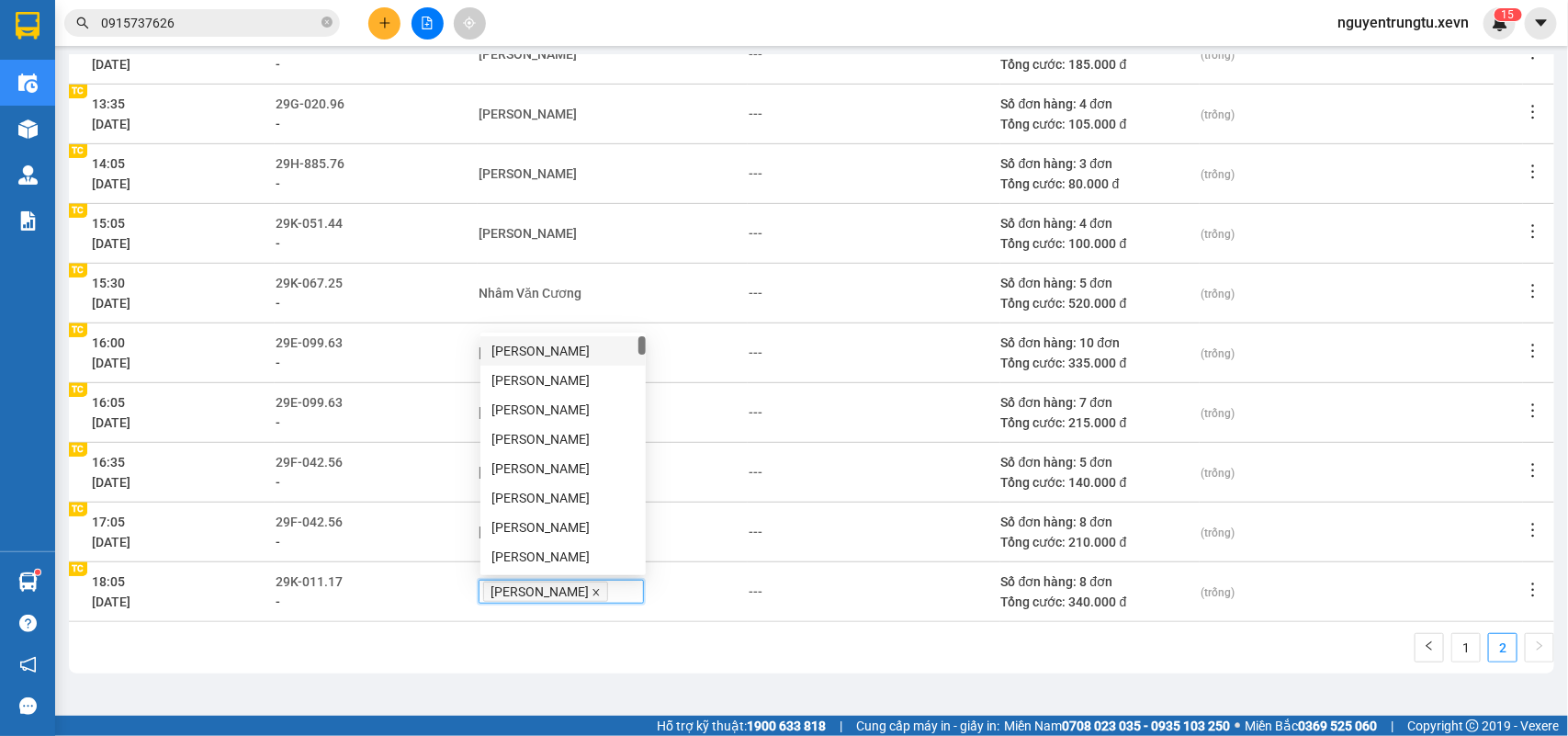
click at [592, 589] on icon "close" at bounding box center [597, 593] width 10 height 10
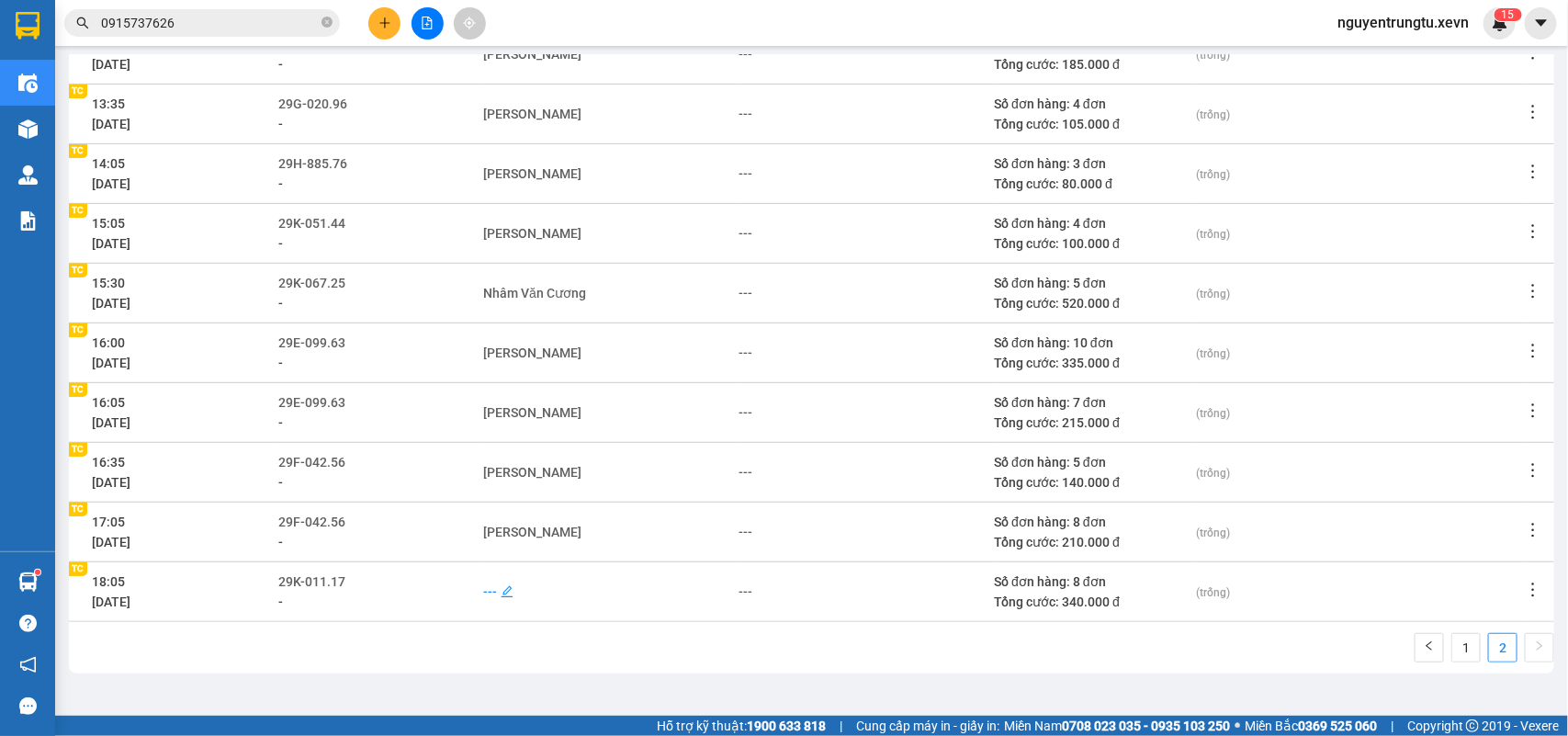
click at [497, 591] on div "---" at bounding box center [490, 591] width 13 height 20
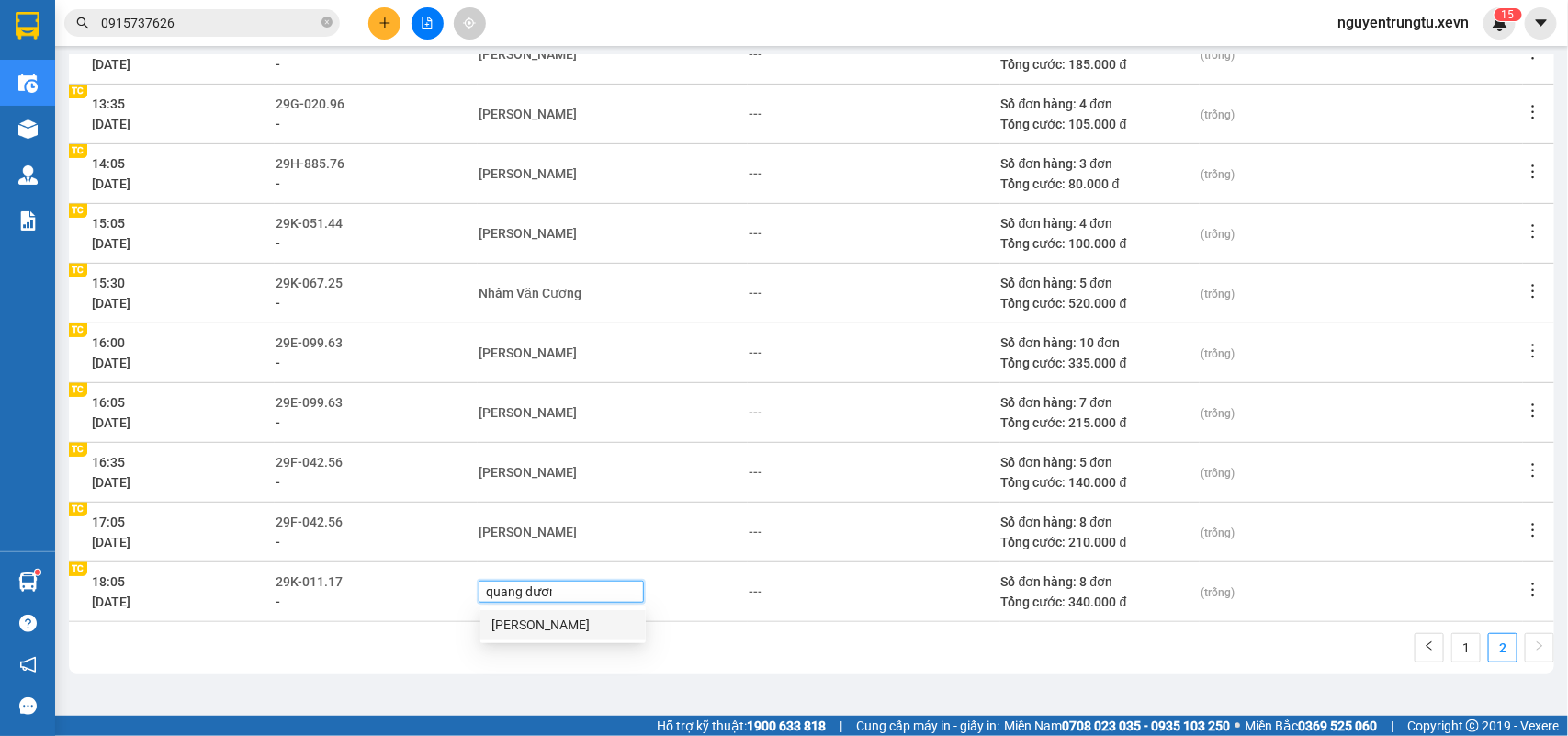
type input "quang dương"
click at [512, 624] on div "[PERSON_NAME]" at bounding box center [563, 624] width 143 height 20
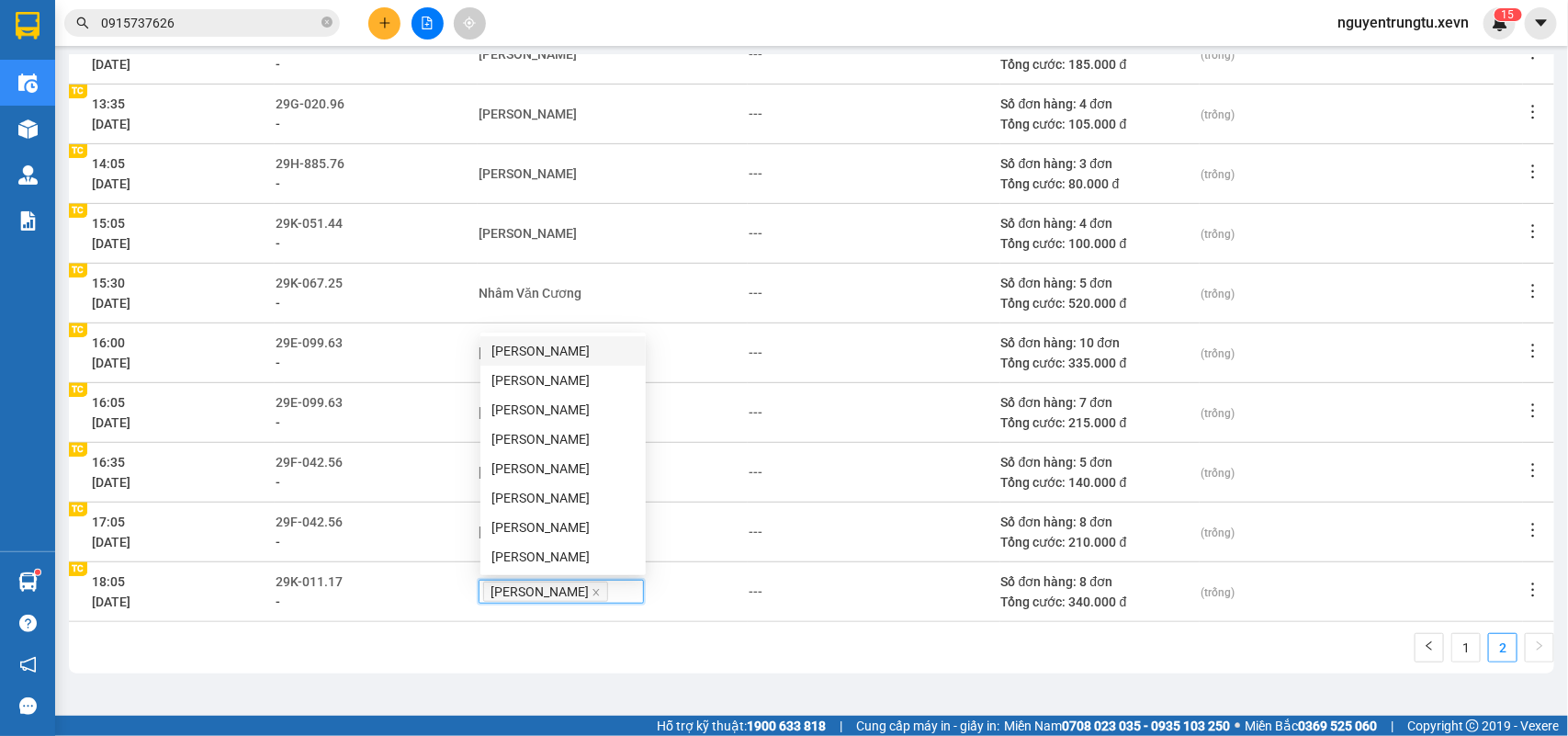
click at [735, 662] on div "1 2" at bounding box center [811, 653] width 1485 height 40
